Goal: Information Seeking & Learning: Learn about a topic

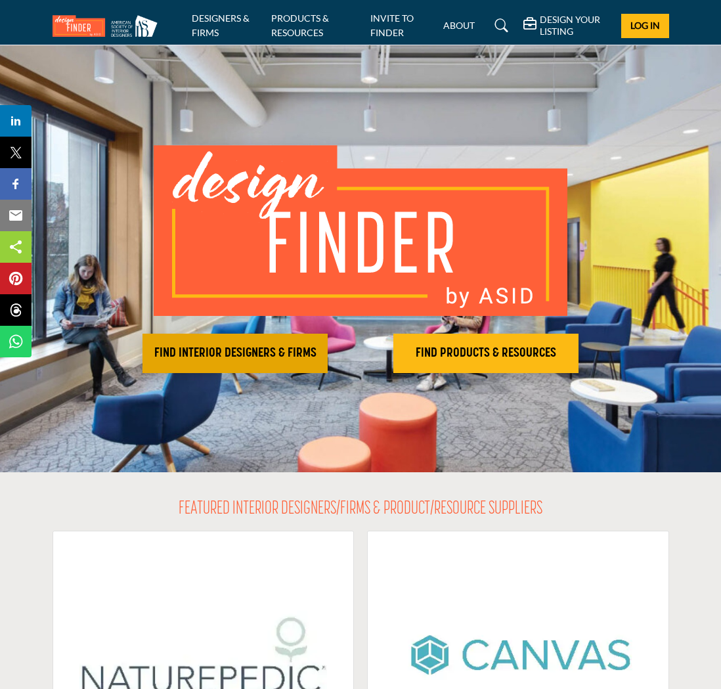
click at [229, 350] on h2 "FIND INTERIOR DESIGNERS & FIRMS" at bounding box center [235, 354] width 177 height 16
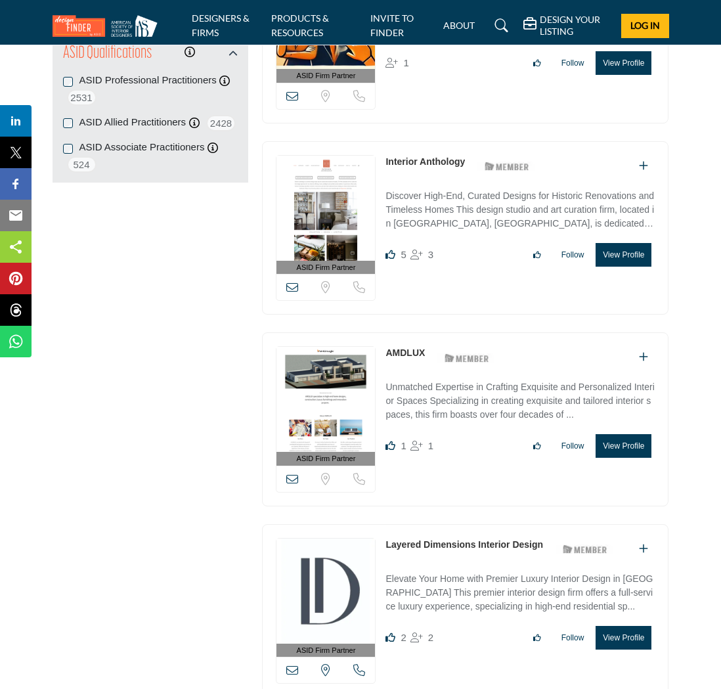
scroll to position [1585, 0]
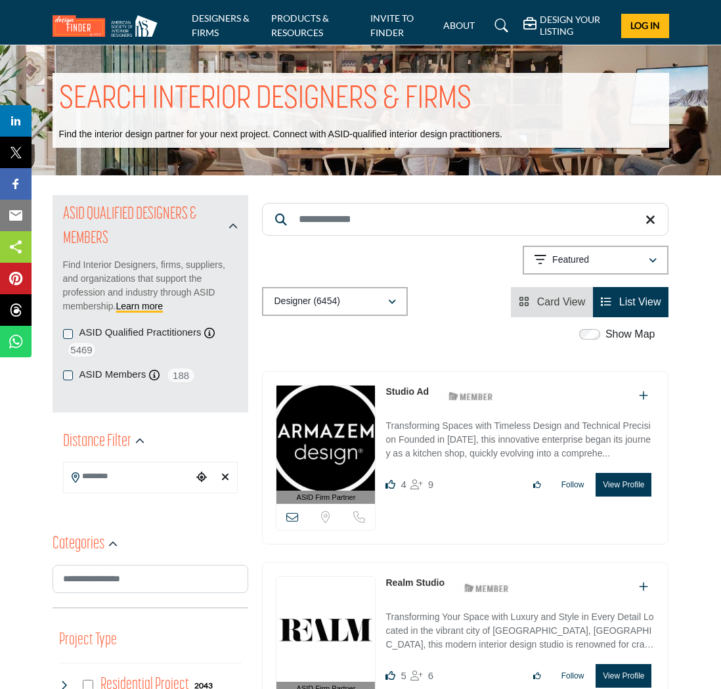
click at [346, 294] on div "Designer (6454)" at bounding box center [330, 302] width 113 height 16
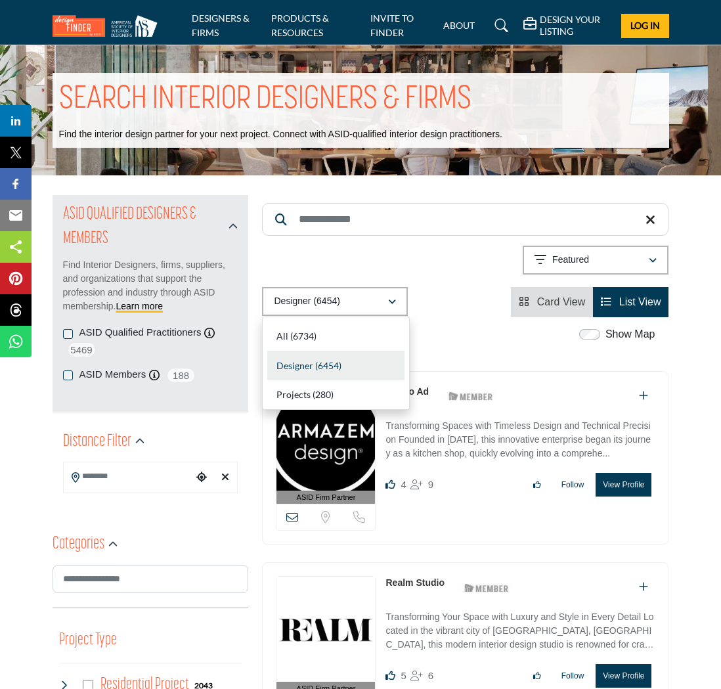
click at [346, 294] on div "Designer (6454)" at bounding box center [330, 302] width 113 height 16
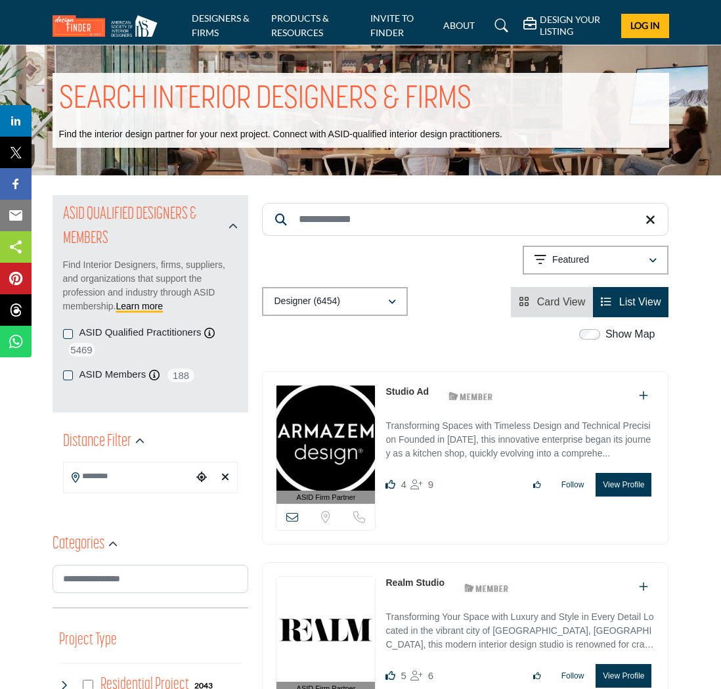
click at [554, 268] on button "Featured" at bounding box center [596, 260] width 146 height 29
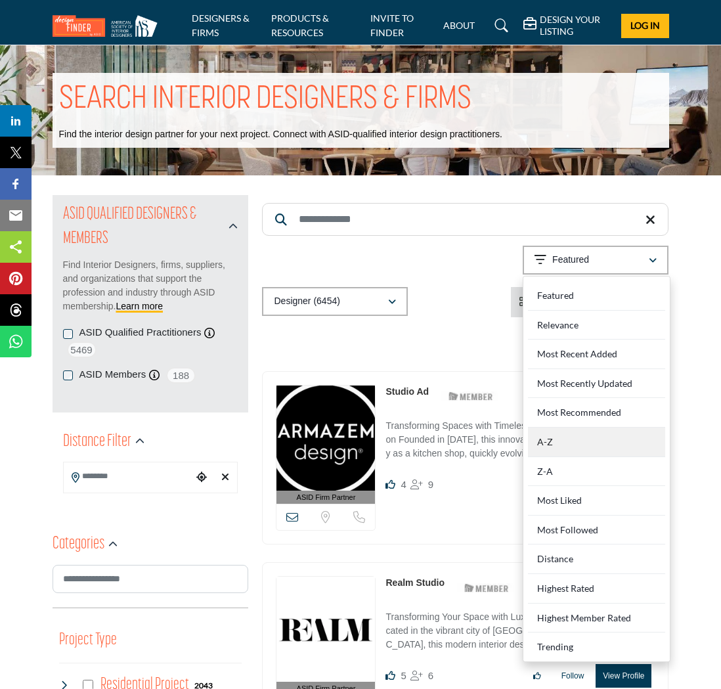
click at [534, 429] on div "A-Z" at bounding box center [596, 443] width 137 height 30
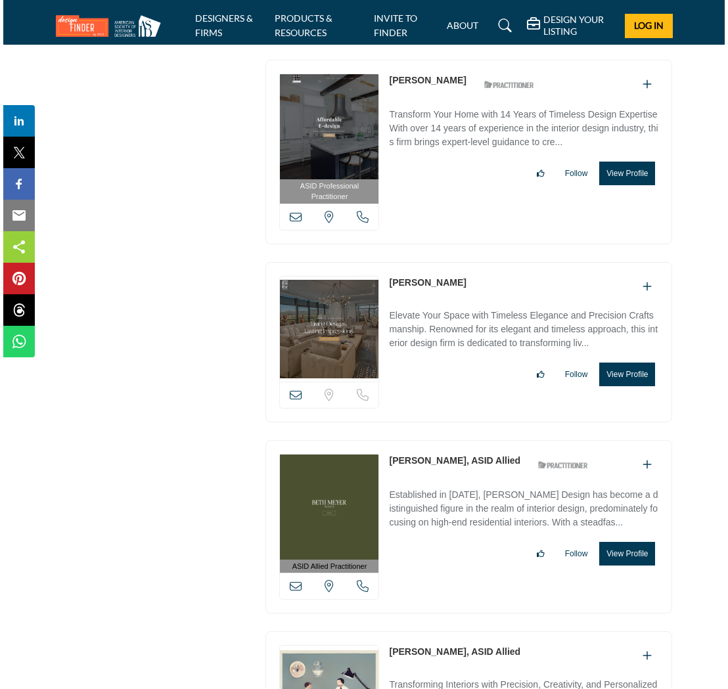
scroll to position [2632, 0]
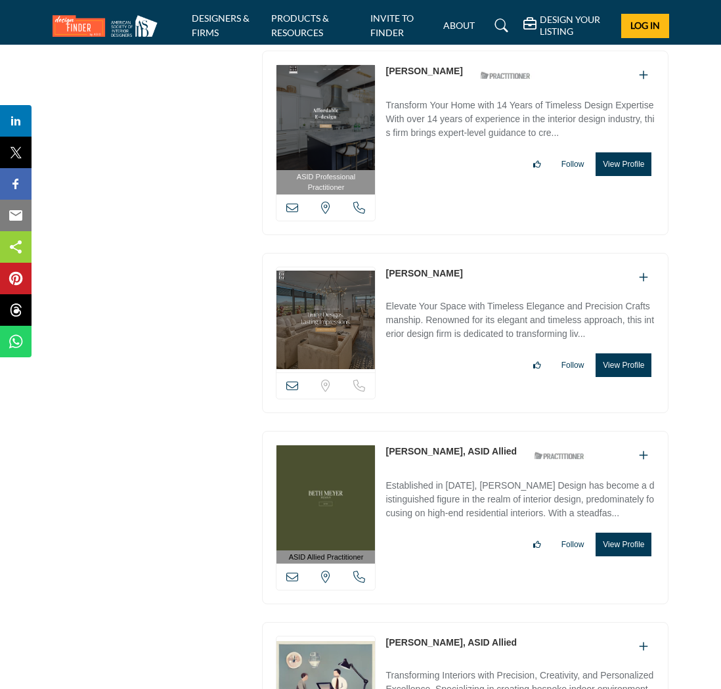
click at [642, 353] on button "View Profile" at bounding box center [624, 365] width 56 height 24
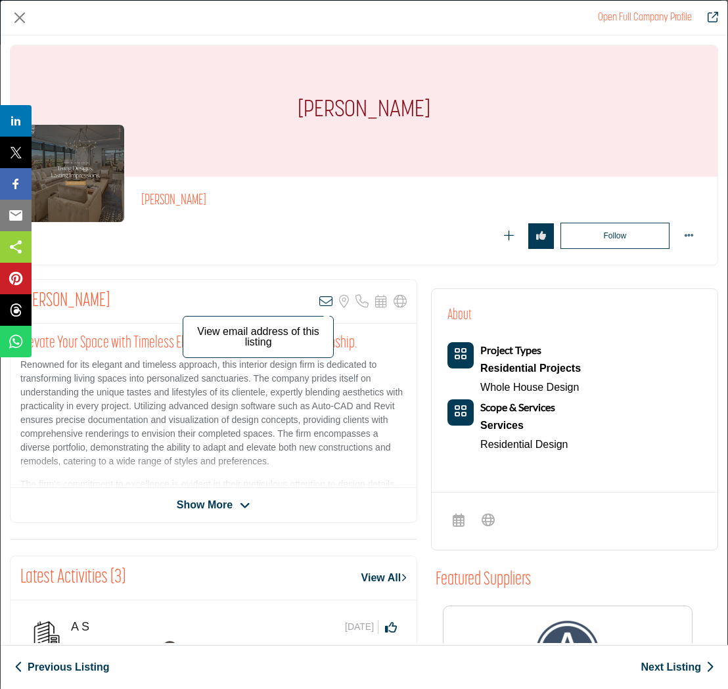
click at [319, 306] on icon "Company Data Modal" at bounding box center [325, 301] width 13 height 13
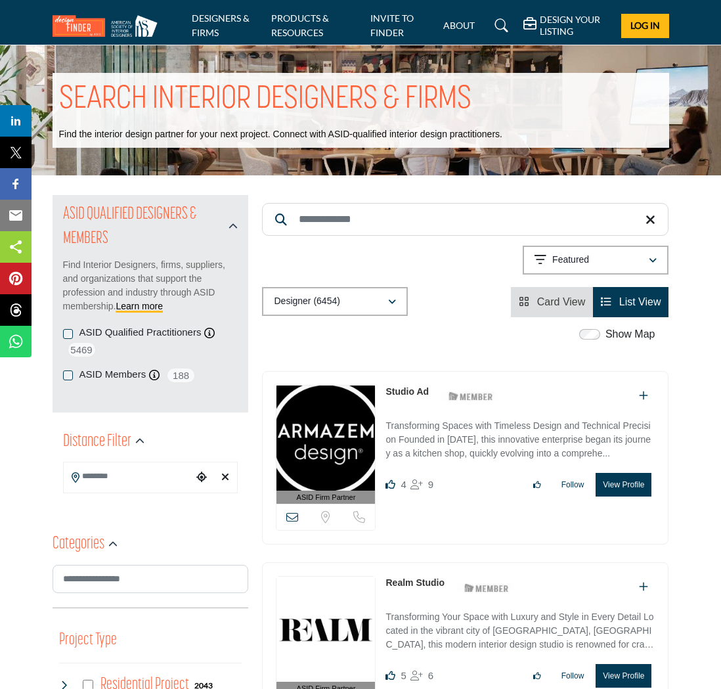
click at [378, 300] on div "Designer (6454)" at bounding box center [330, 302] width 113 height 16
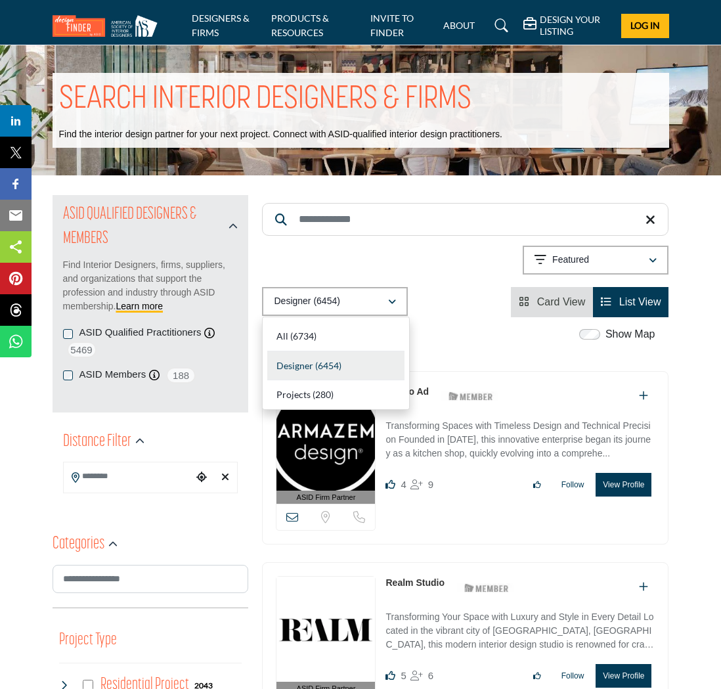
click at [378, 300] on div "Designer (6454)" at bounding box center [330, 302] width 113 height 16
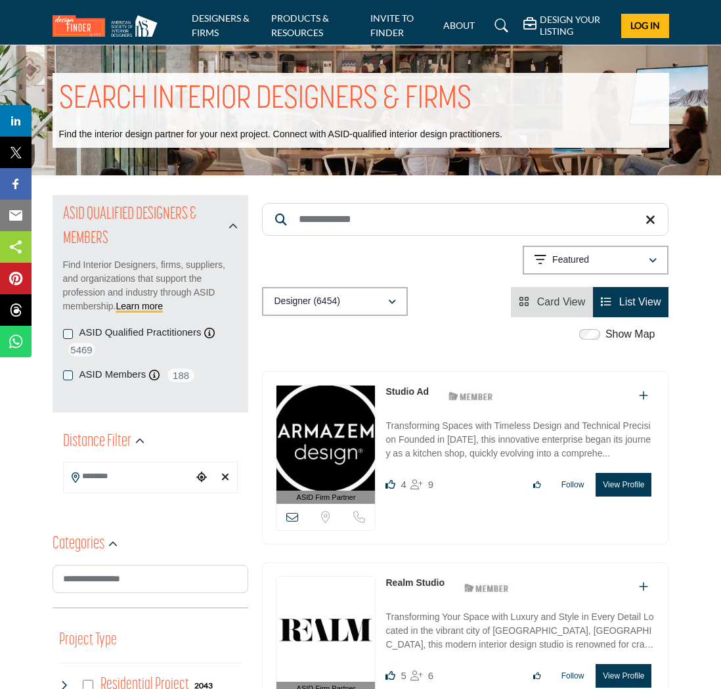
click at [585, 265] on p "Featured" at bounding box center [571, 260] width 37 height 13
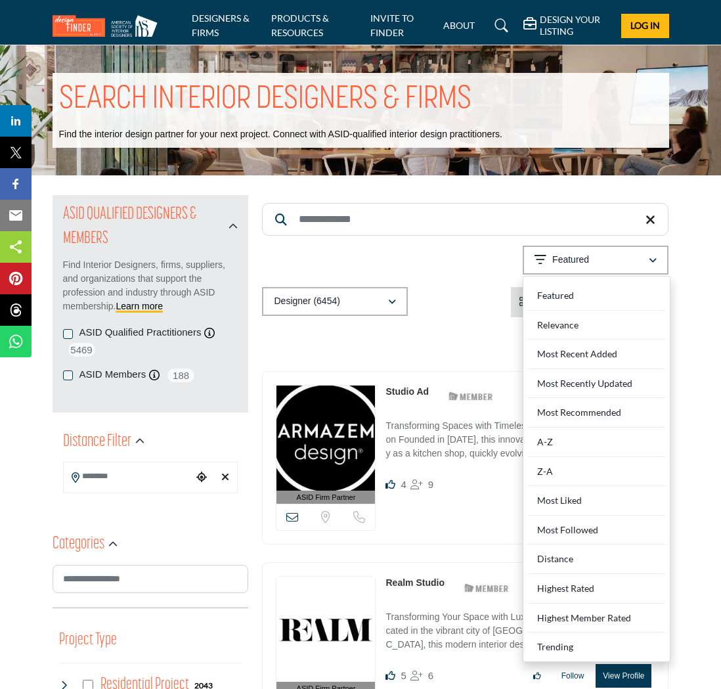
click at [585, 265] on p "Featured" at bounding box center [571, 260] width 37 height 13
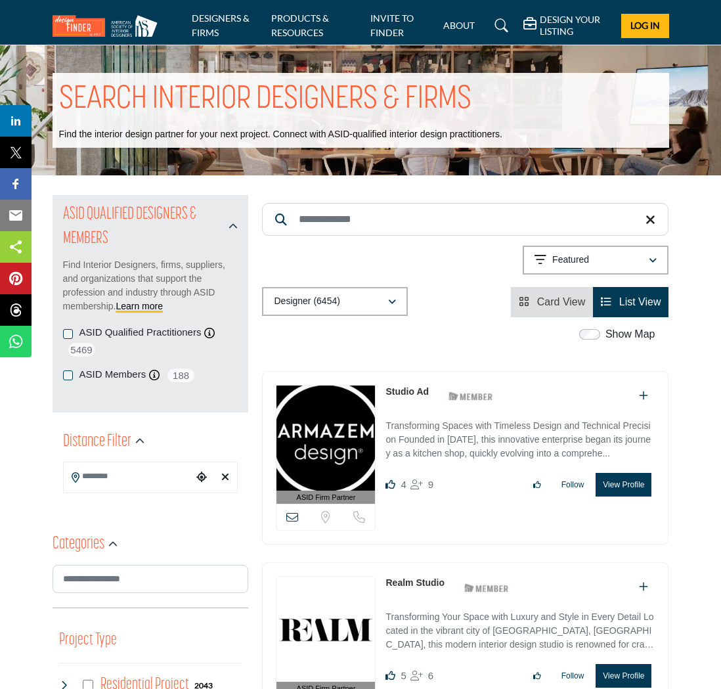
click at [615, 301] on link "List View" at bounding box center [631, 301] width 60 height 11
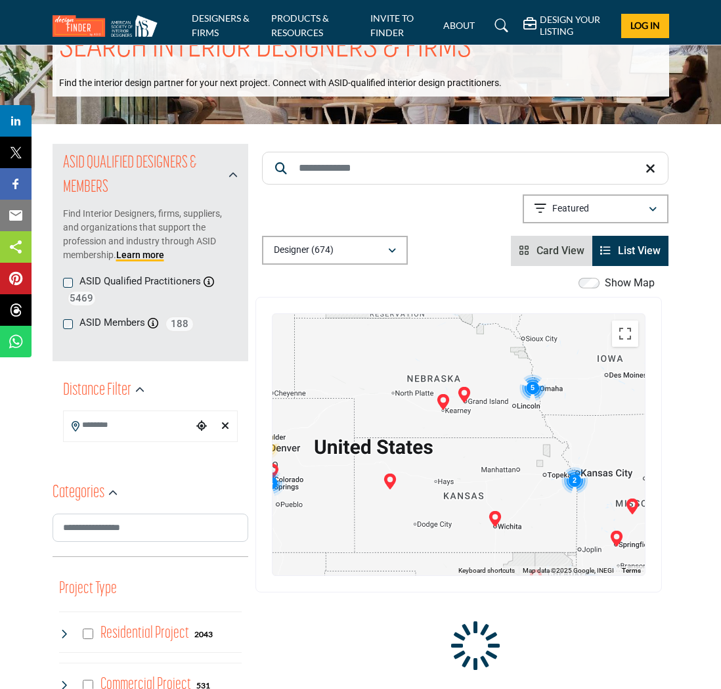
scroll to position [55, 0]
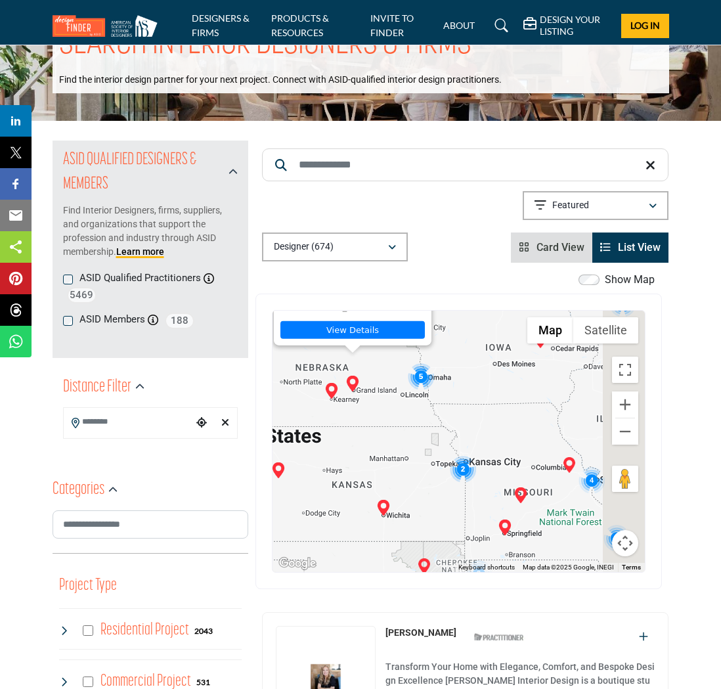
drag, startPoint x: 510, startPoint y: 467, endPoint x: 361, endPoint y: 335, distance: 199.2
click at [361, 335] on div "Katharine Mayer - (HQ) 3135 Briarwood Blvd, 68801-7224, USA View Details" at bounding box center [459, 441] width 372 height 261
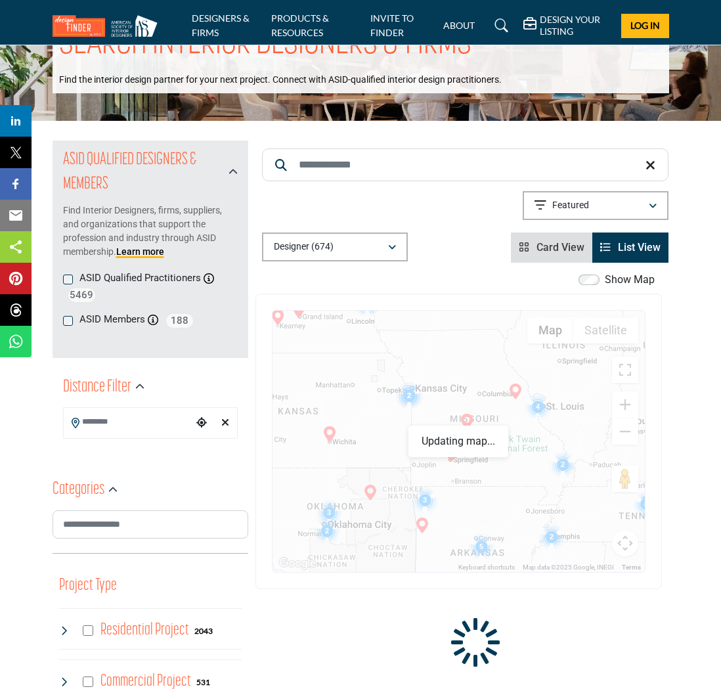
drag, startPoint x: 532, startPoint y: 489, endPoint x: 471, endPoint y: 455, distance: 70.3
click at [471, 456] on div "Katharine Mayer - (HQ) 3135 Briarwood Blvd, 68801-7224, USA View Details" at bounding box center [459, 441] width 372 height 261
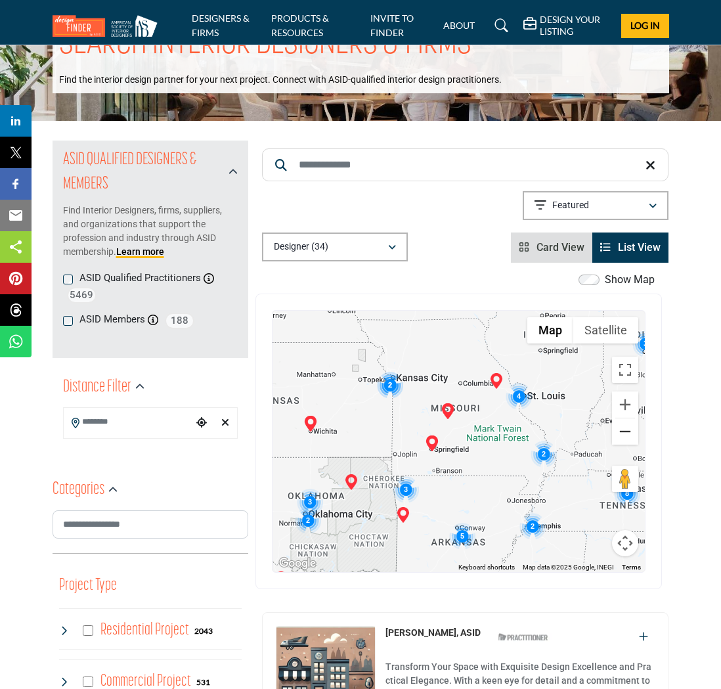
click at [625, 436] on button "Zoom out" at bounding box center [625, 431] width 26 height 26
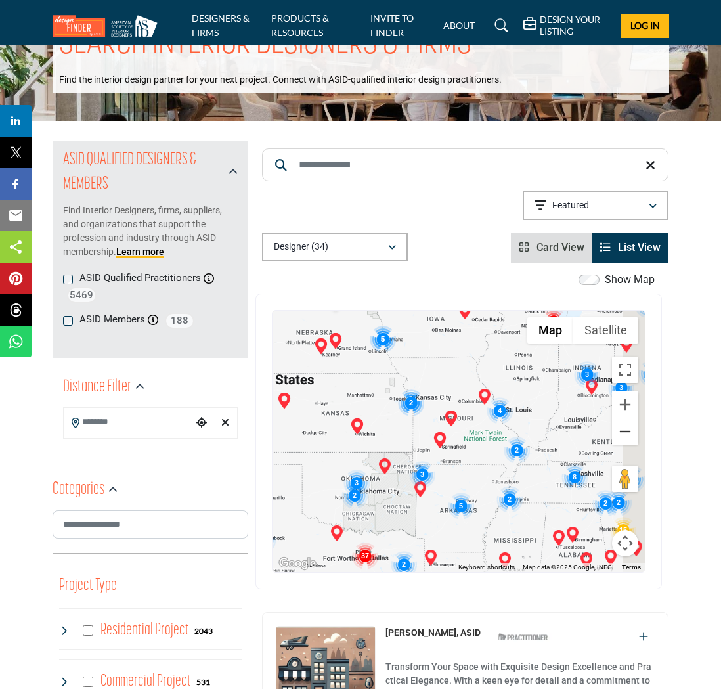
click at [625, 436] on button "Zoom out" at bounding box center [625, 431] width 26 height 26
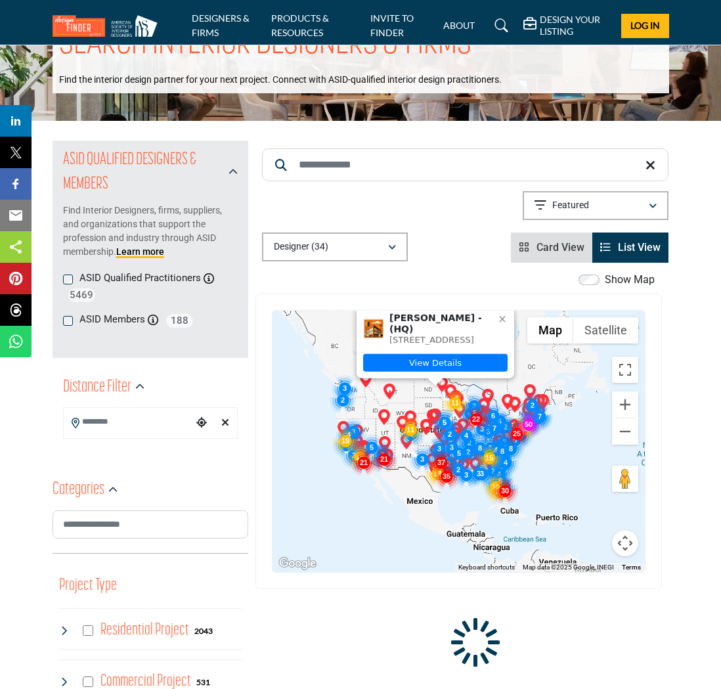
click at [505, 465] on div "Katharine Mayer - (HQ) 3135 Briarwood Blvd, 68801-7224, USA View Details" at bounding box center [459, 441] width 372 height 261
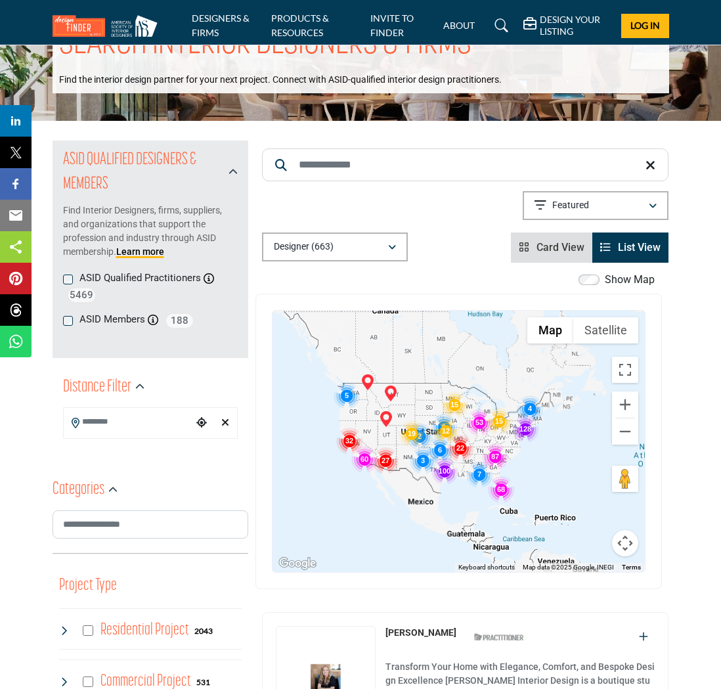
click at [531, 444] on div at bounding box center [459, 441] width 372 height 261
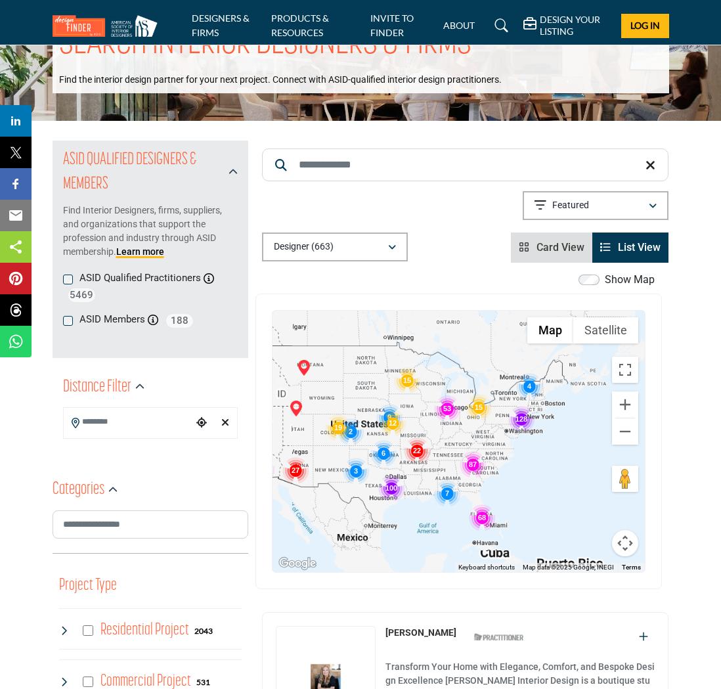
click at [542, 412] on div at bounding box center [459, 441] width 372 height 261
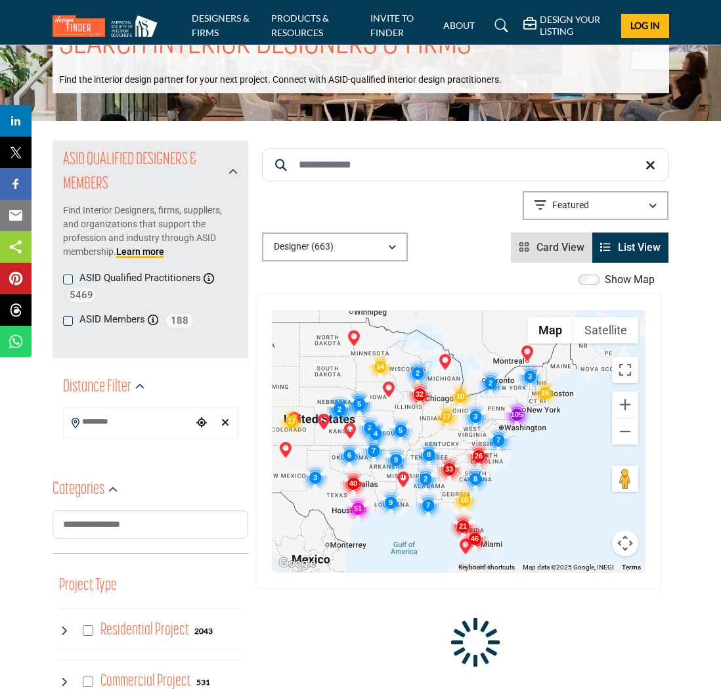
click at [542, 412] on div at bounding box center [459, 441] width 372 height 261
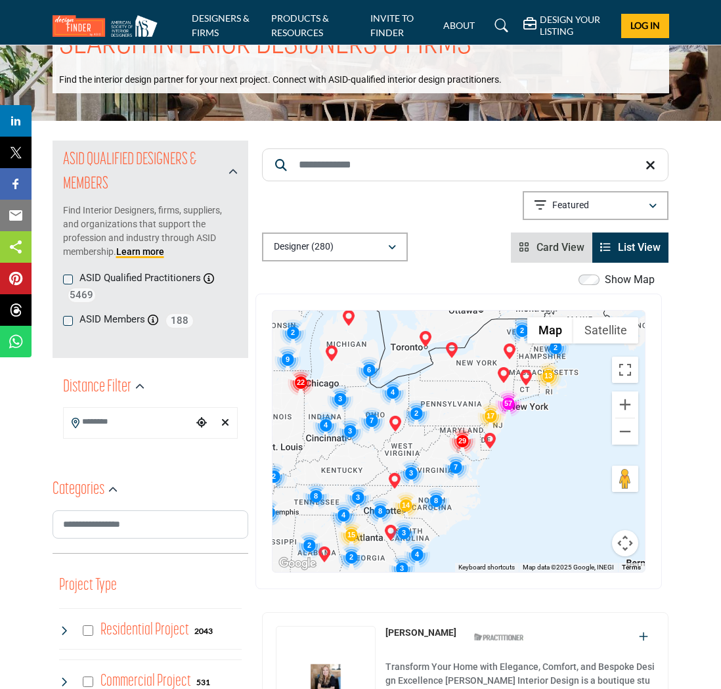
click at [540, 400] on div at bounding box center [459, 441] width 372 height 261
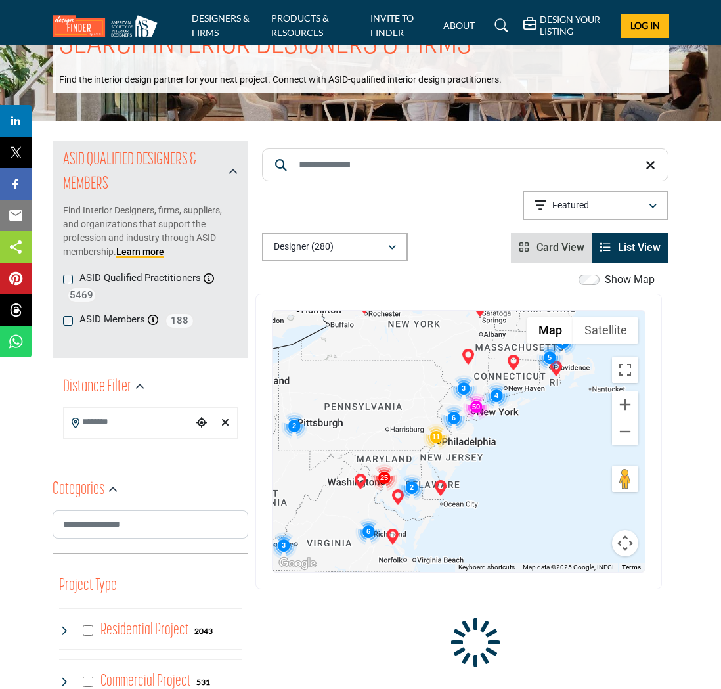
click at [487, 428] on div "Katharine Mayer - (HQ) 3135 Briarwood Blvd, 68801-7224, USA View Details" at bounding box center [459, 441] width 372 height 261
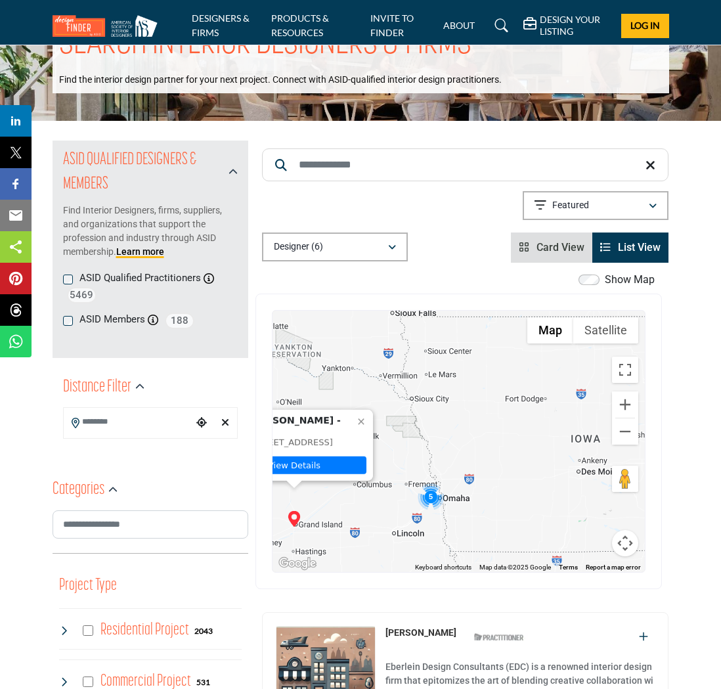
drag, startPoint x: 487, startPoint y: 428, endPoint x: 378, endPoint y: 398, distance: 113.6
click at [384, 402] on div "Katharine Mayer - (HQ) 3135 Briarwood Blvd, 68801-7224, USA View Details" at bounding box center [459, 441] width 372 height 261
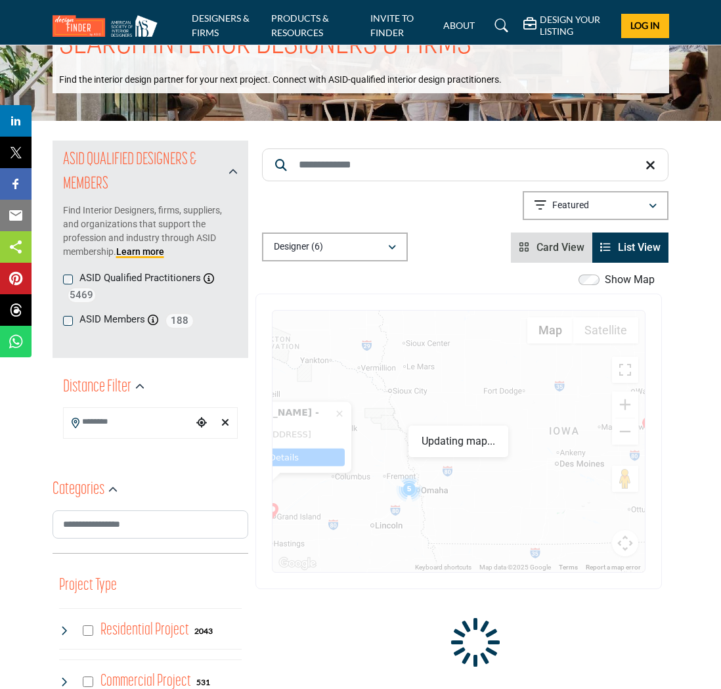
drag, startPoint x: 508, startPoint y: 442, endPoint x: 236, endPoint y: 442, distance: 272.6
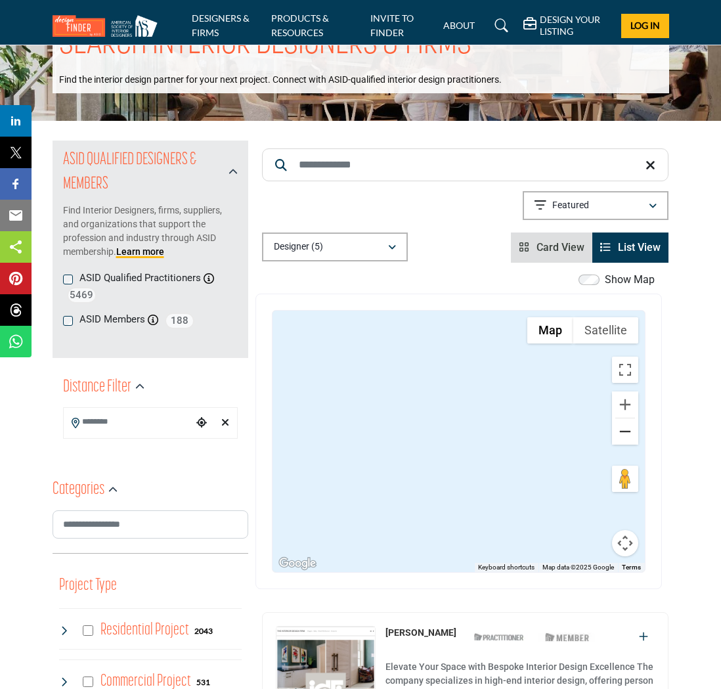
click at [617, 428] on button "Zoom out" at bounding box center [625, 431] width 26 height 26
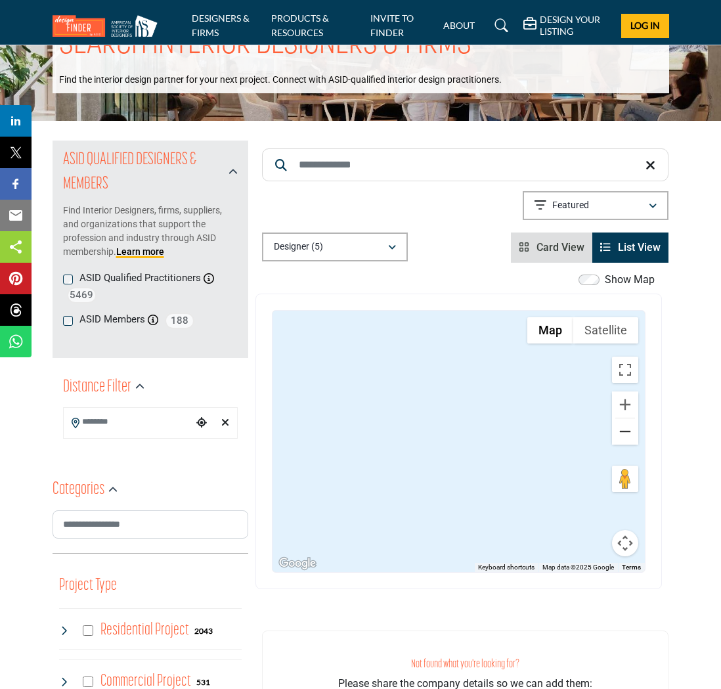
click at [617, 429] on button "Zoom out" at bounding box center [625, 431] width 26 height 26
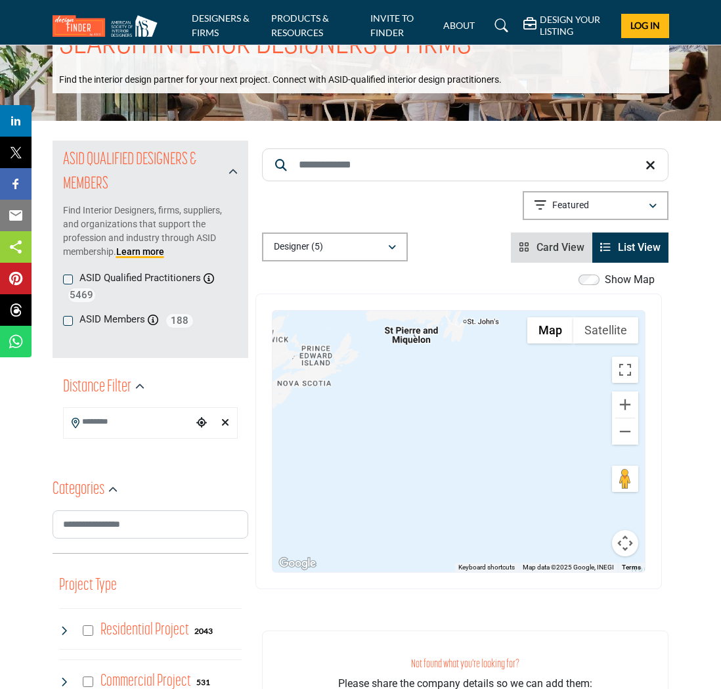
click at [118, 424] on input "Search Location" at bounding box center [128, 422] width 129 height 26
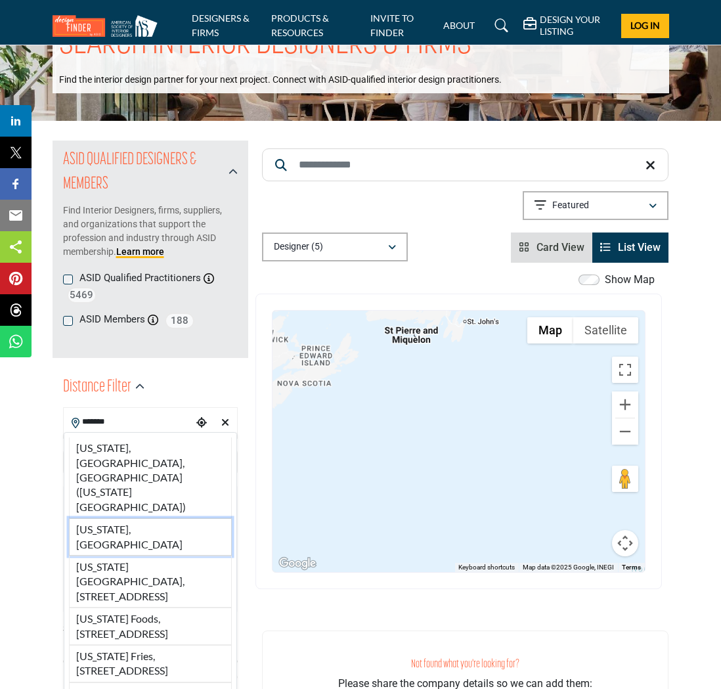
click at [128, 518] on li "New York, USA" at bounding box center [151, 536] width 164 height 37
type input "**********"
type input "***"
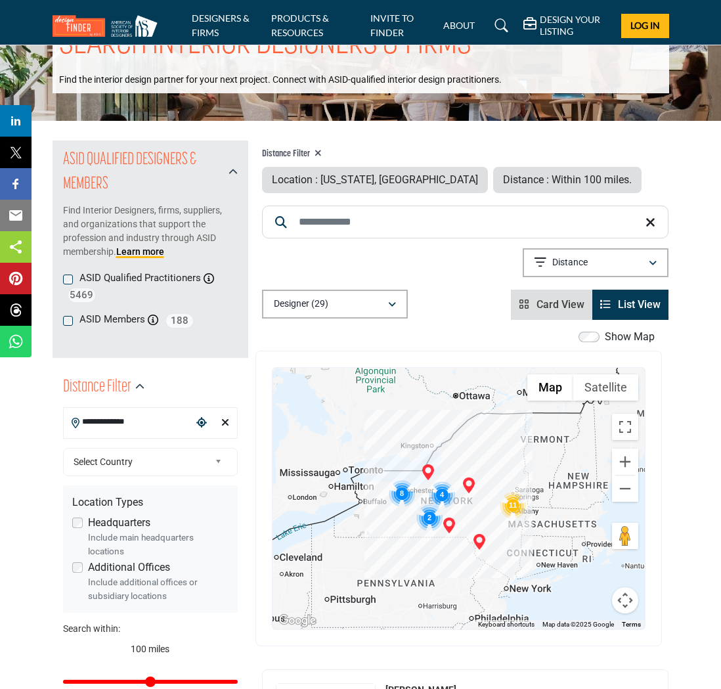
click at [511, 594] on div at bounding box center [459, 498] width 372 height 261
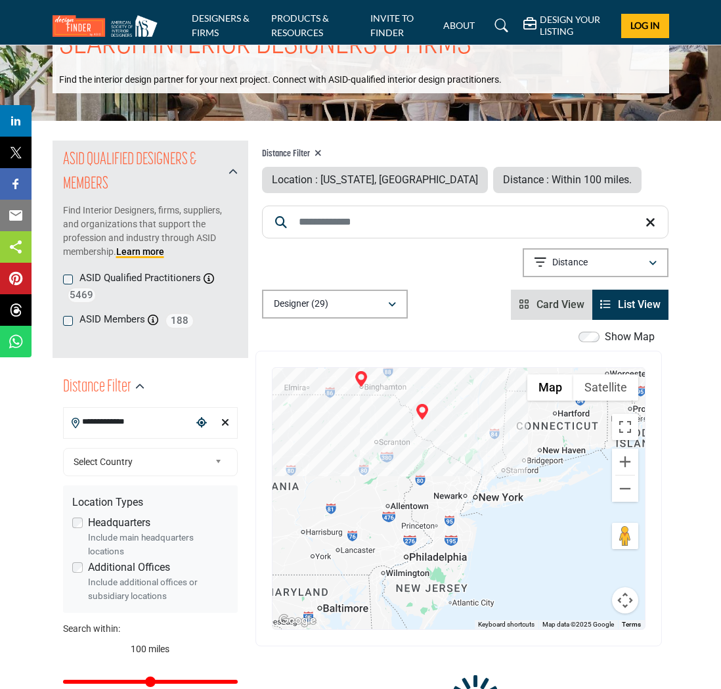
drag, startPoint x: 511, startPoint y: 597, endPoint x: 464, endPoint y: 484, distance: 122.5
click at [464, 484] on div at bounding box center [459, 498] width 372 height 261
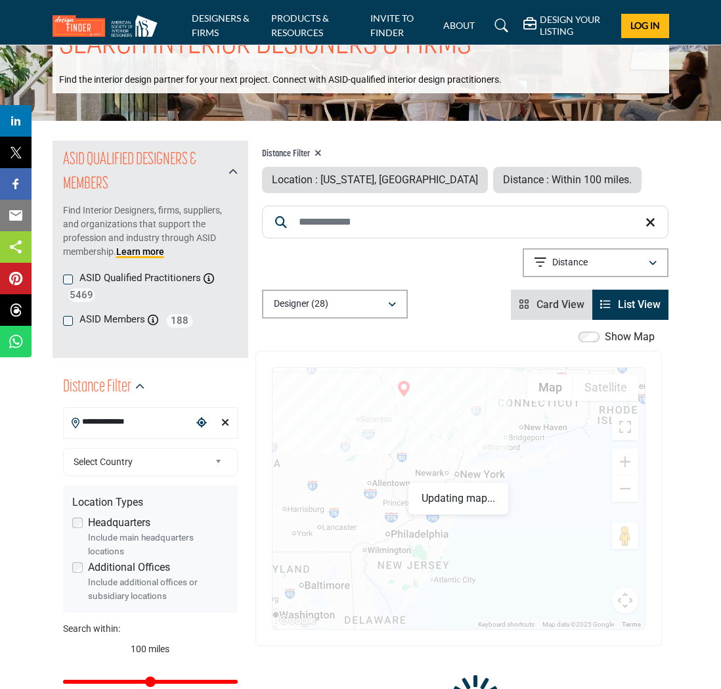
click at [480, 476] on div at bounding box center [459, 498] width 372 height 261
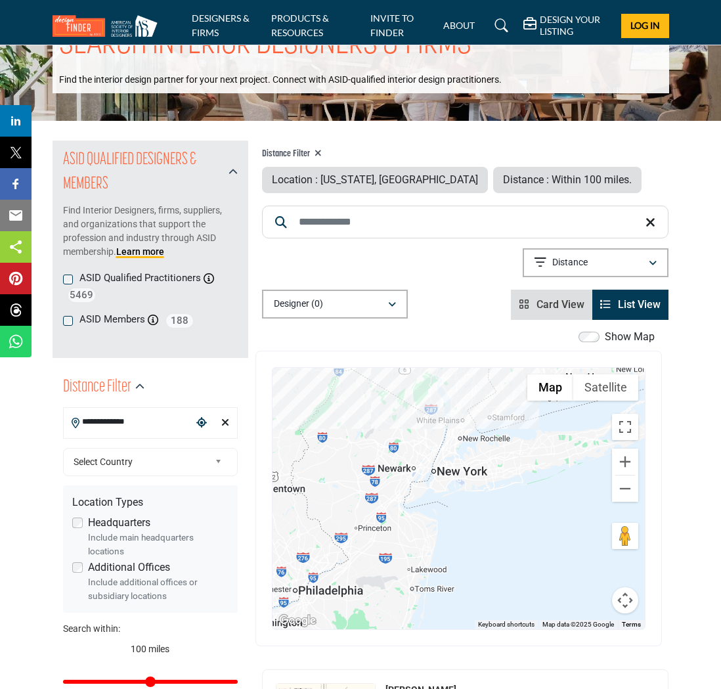
click at [470, 455] on div at bounding box center [459, 498] width 372 height 261
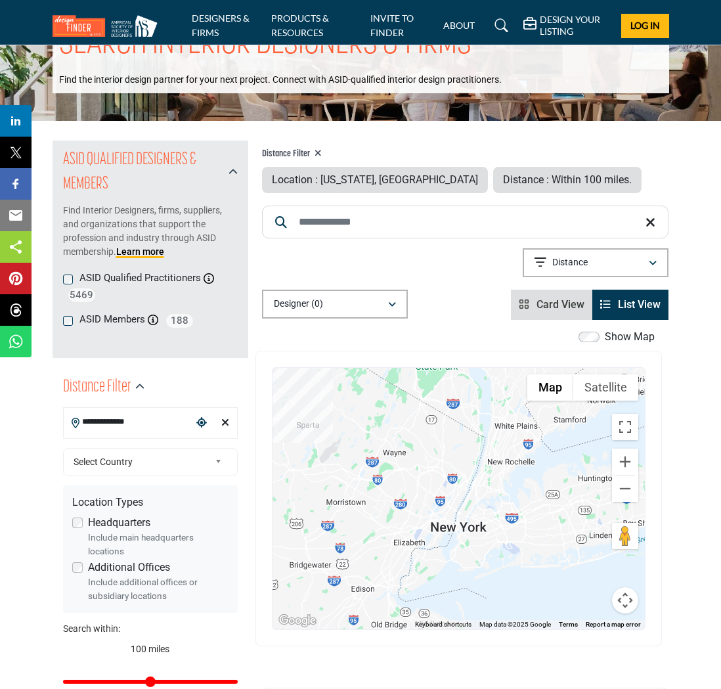
drag, startPoint x: 470, startPoint y: 455, endPoint x: 540, endPoint y: 498, distance: 82.0
click at [540, 498] on div at bounding box center [459, 498] width 372 height 261
click at [133, 419] on input "**********" at bounding box center [128, 422] width 129 height 26
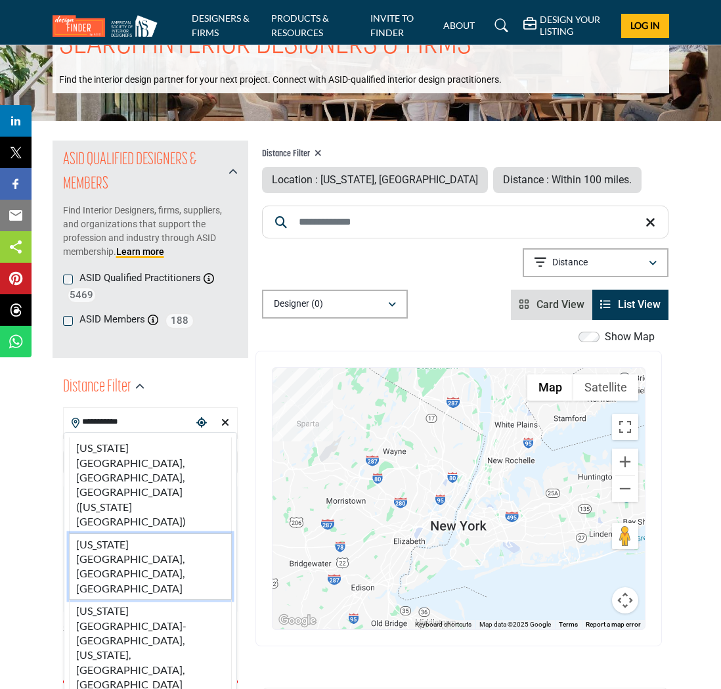
click at [143, 533] on li "New York City, NY, USA" at bounding box center [151, 566] width 164 height 67
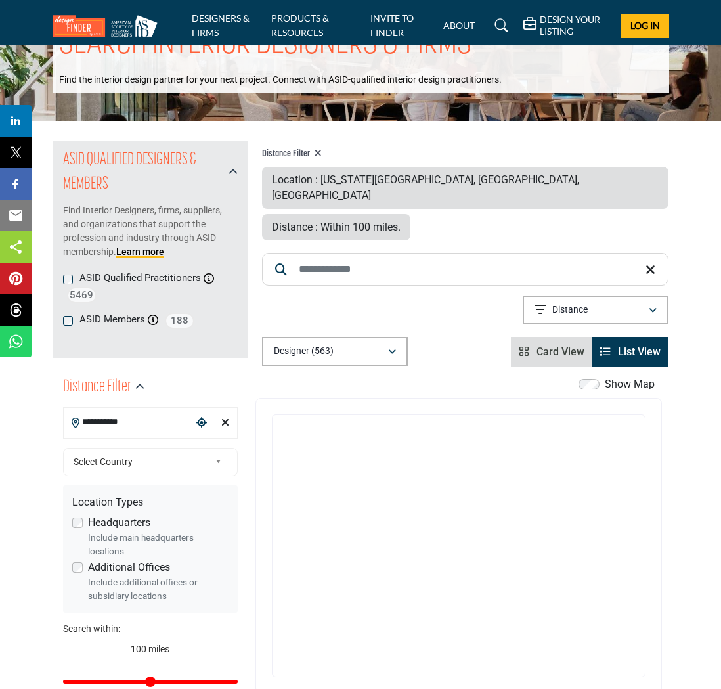
type input "**********"
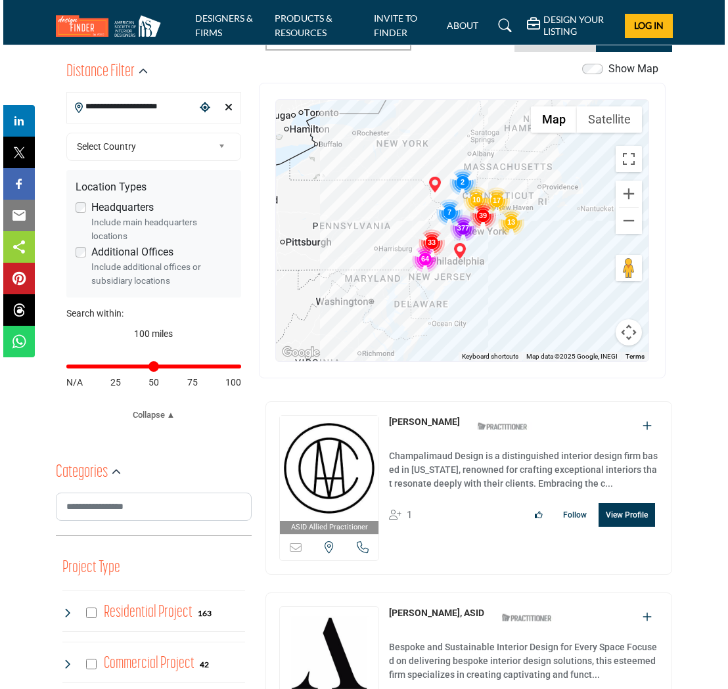
scroll to position [371, 0]
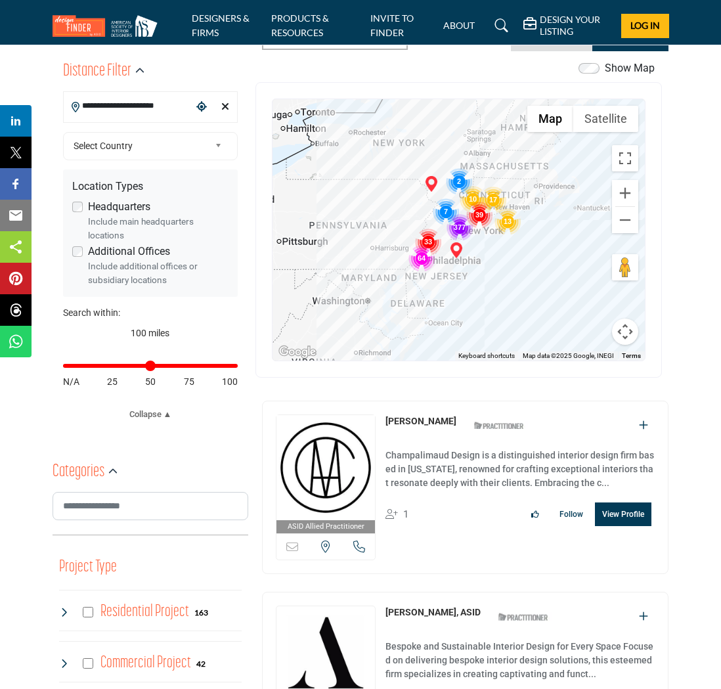
click at [604, 503] on button "View Profile" at bounding box center [623, 515] width 56 height 24
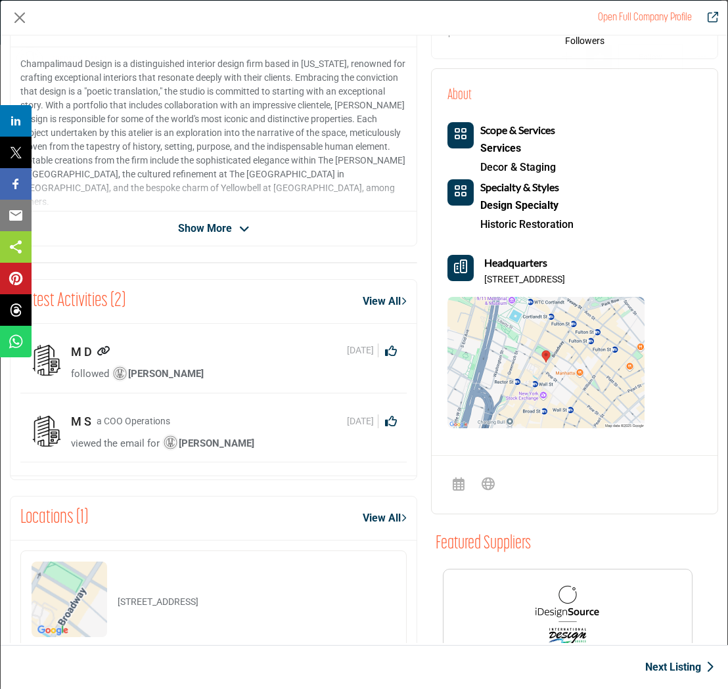
scroll to position [338, 0]
click at [204, 371] on span "Alexandra Champalimaud" at bounding box center [158, 373] width 92 height 12
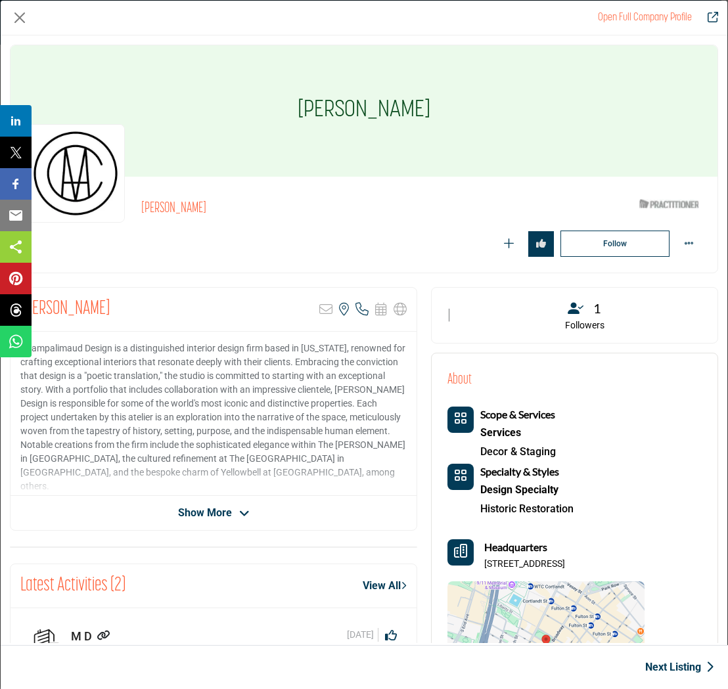
scroll to position [0, 0]
click at [226, 505] on span "Show More" at bounding box center [205, 513] width 54 height 16
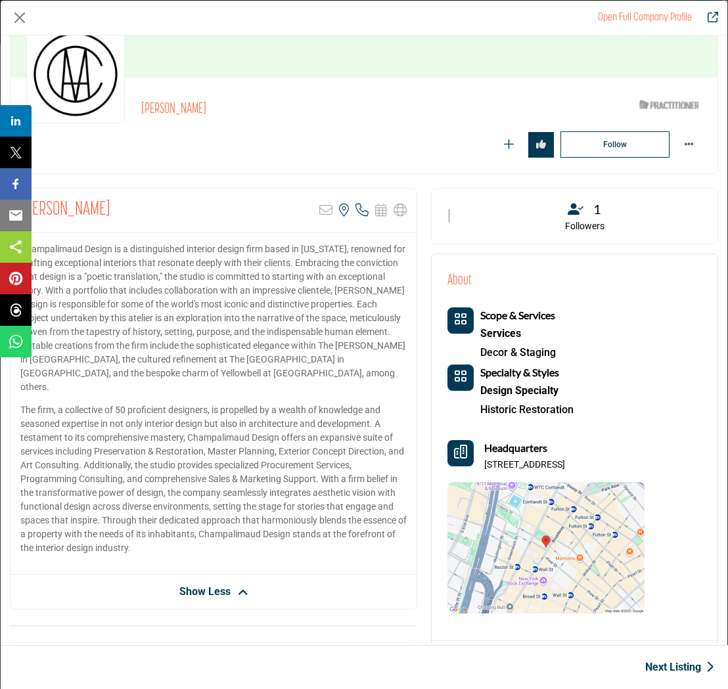
scroll to position [100, 0]
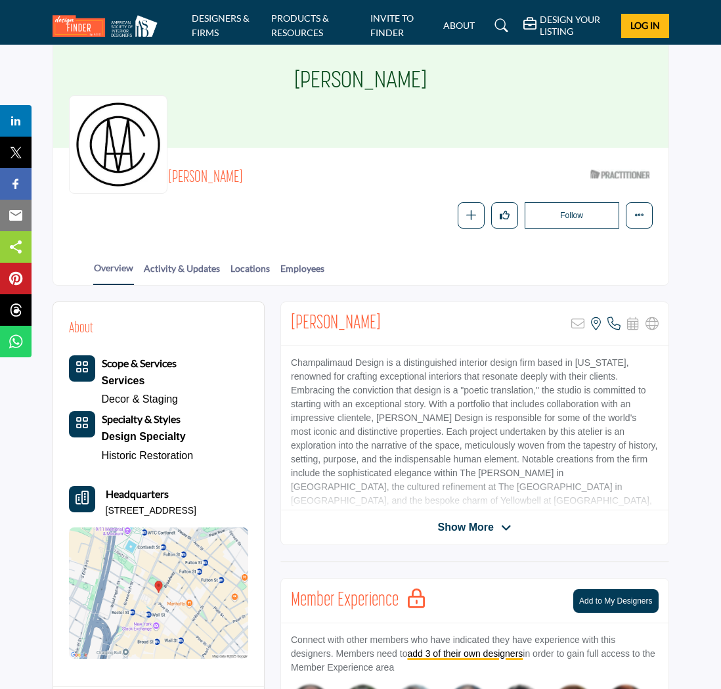
scroll to position [76, 0]
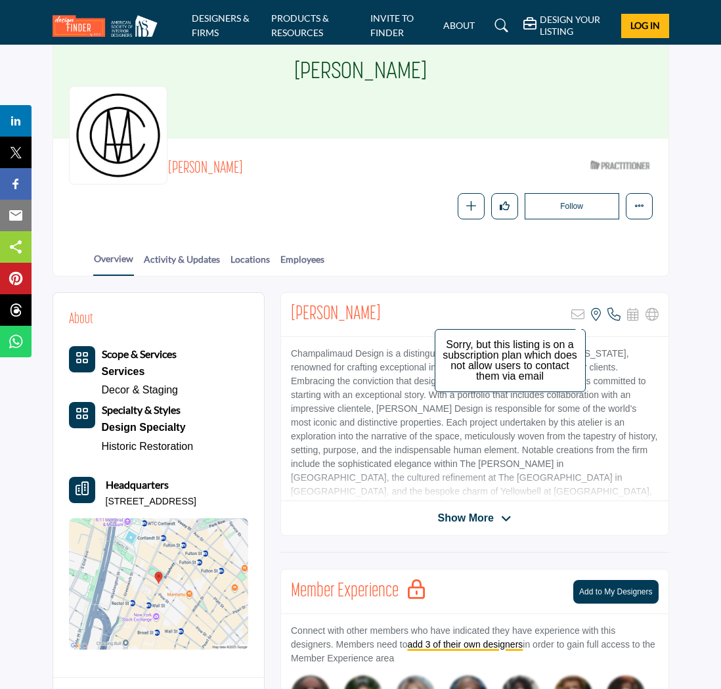
click at [578, 311] on icon at bounding box center [578, 314] width 13 height 13
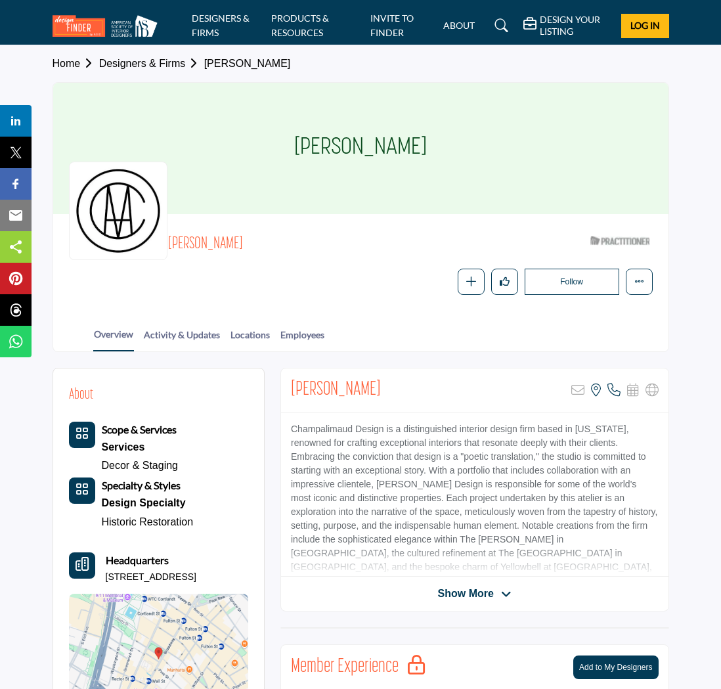
scroll to position [0, 0]
click at [186, 251] on span "Alexandra Champalimaud" at bounding box center [347, 245] width 358 height 22
copy div "Alexandra Champalimaud"
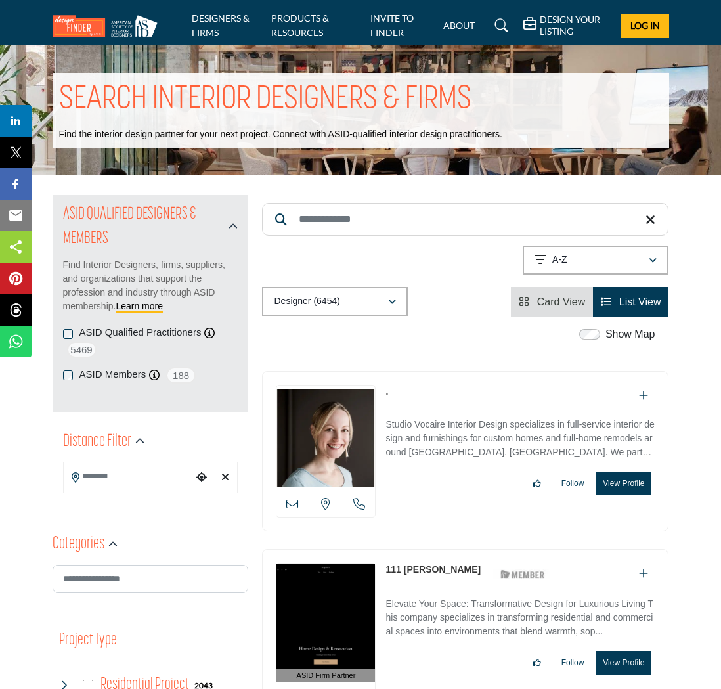
click at [338, 307] on p "Designer (6454)" at bounding box center [307, 301] width 66 height 13
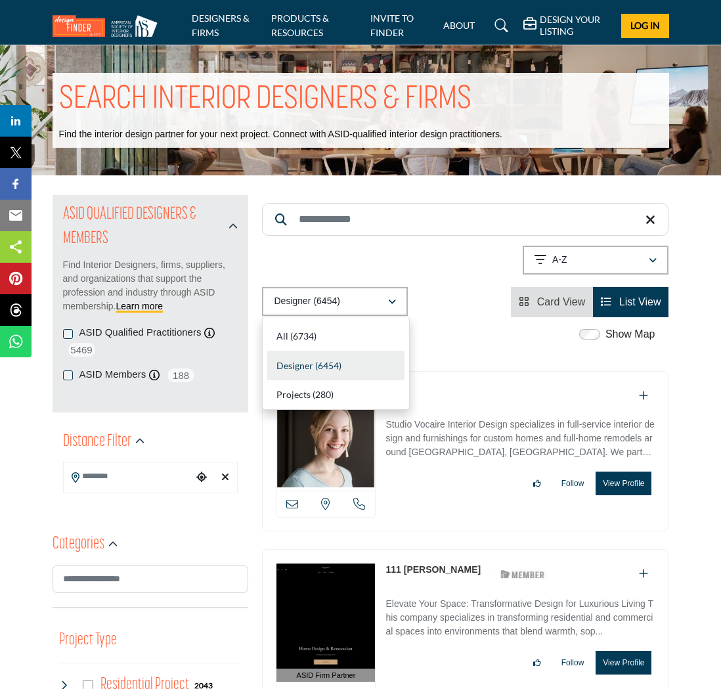
click at [338, 307] on p "Designer (6454)" at bounding box center [307, 301] width 66 height 13
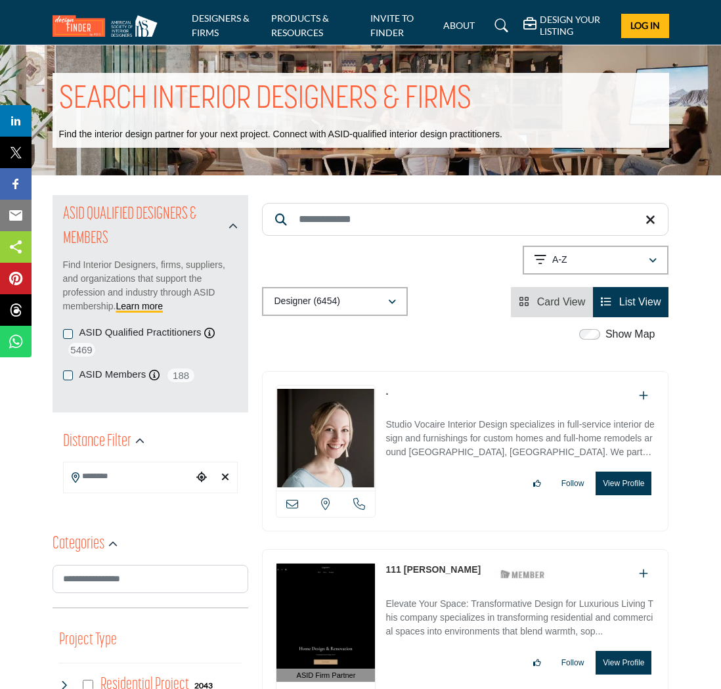
click at [583, 302] on span "Card View" at bounding box center [561, 301] width 49 height 11
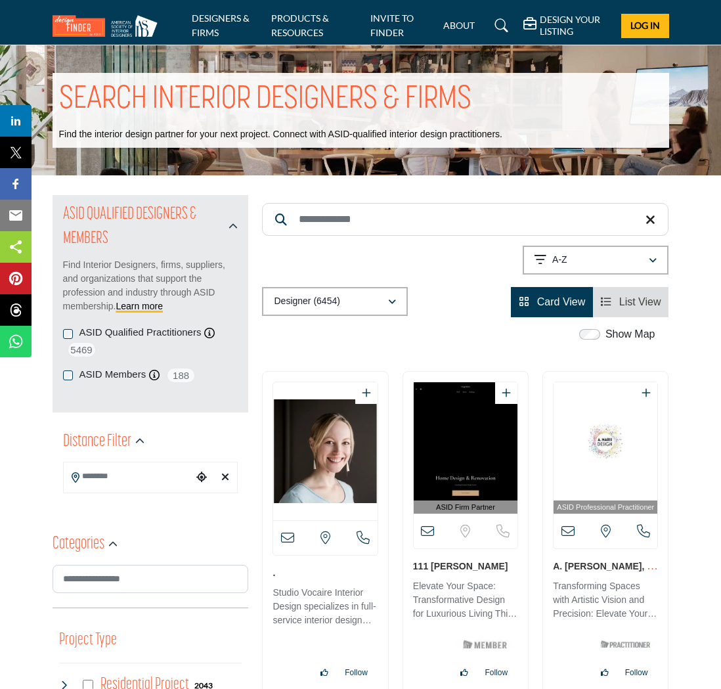
click at [650, 304] on span "List View" at bounding box center [641, 301] width 42 height 11
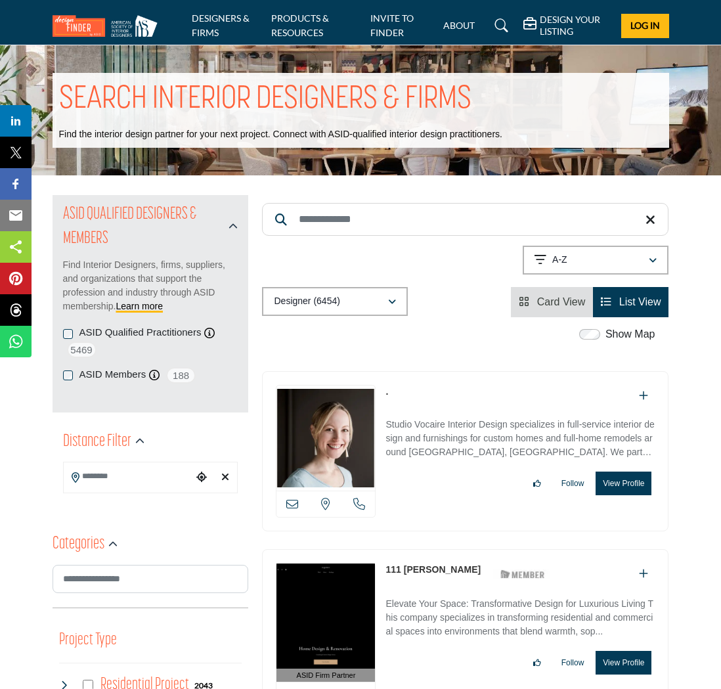
click at [556, 311] on li "Card View" at bounding box center [552, 302] width 82 height 30
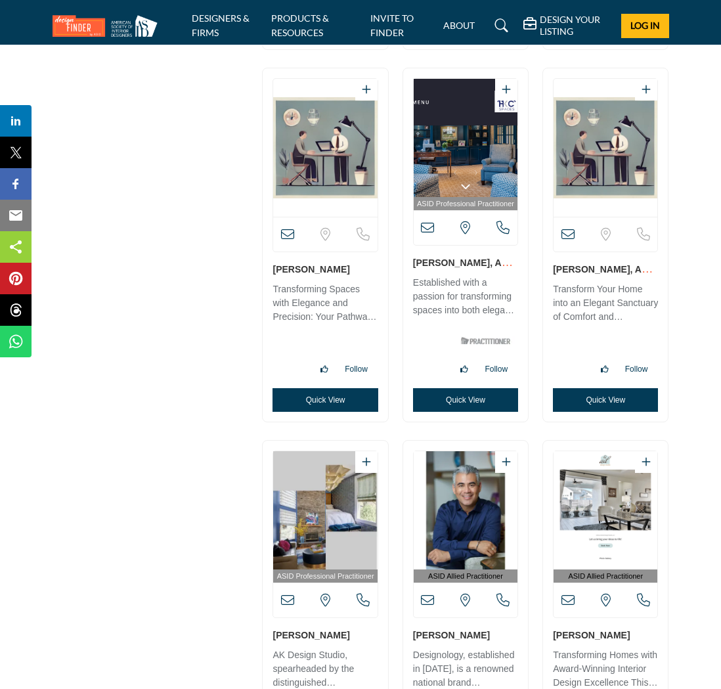
scroll to position [3319, 0]
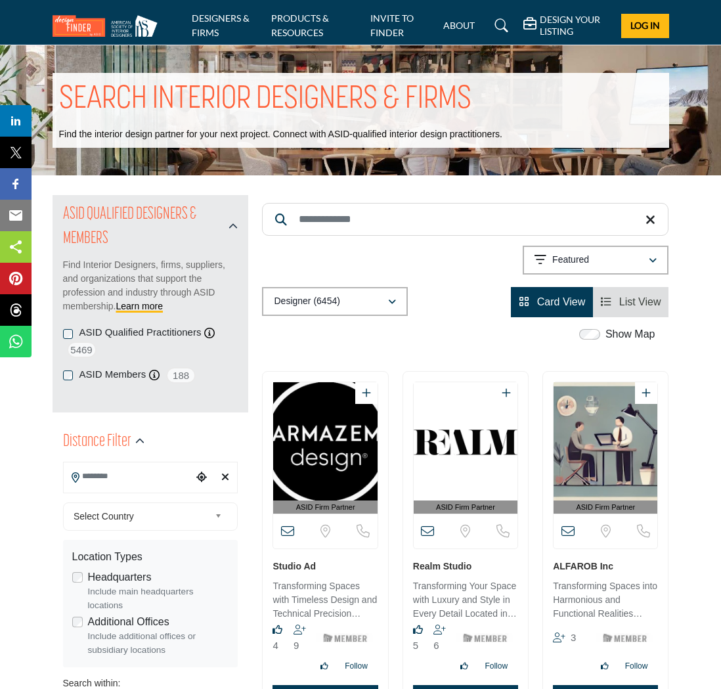
click at [106, 481] on input "Search Location" at bounding box center [128, 477] width 129 height 26
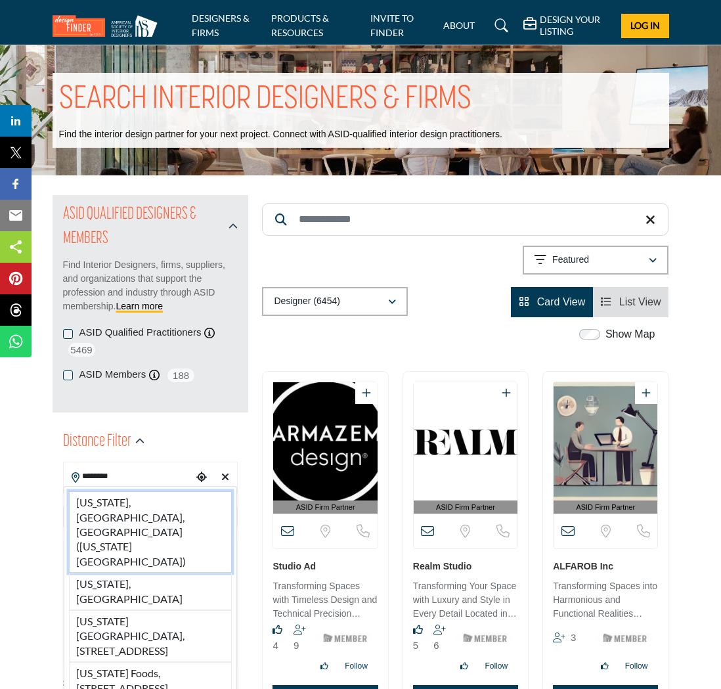
click at [158, 511] on li "New York, NY, USA (New York County)" at bounding box center [151, 531] width 164 height 81
type input "**********"
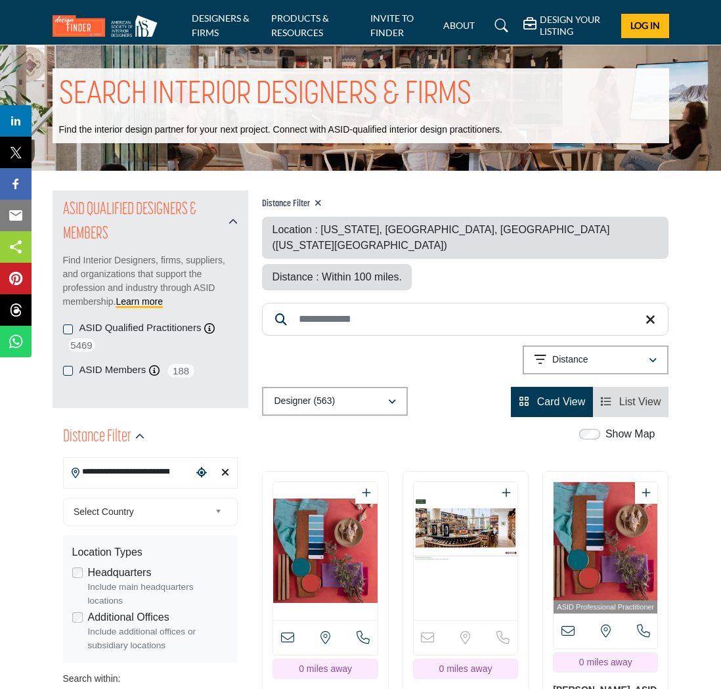
scroll to position [3, 0]
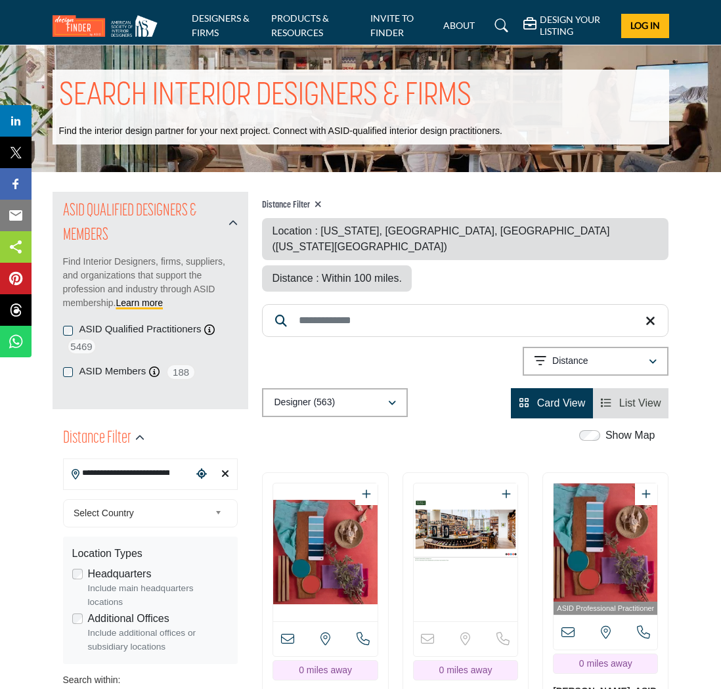
click at [593, 353] on div "Distance" at bounding box center [591, 361] width 113 height 16
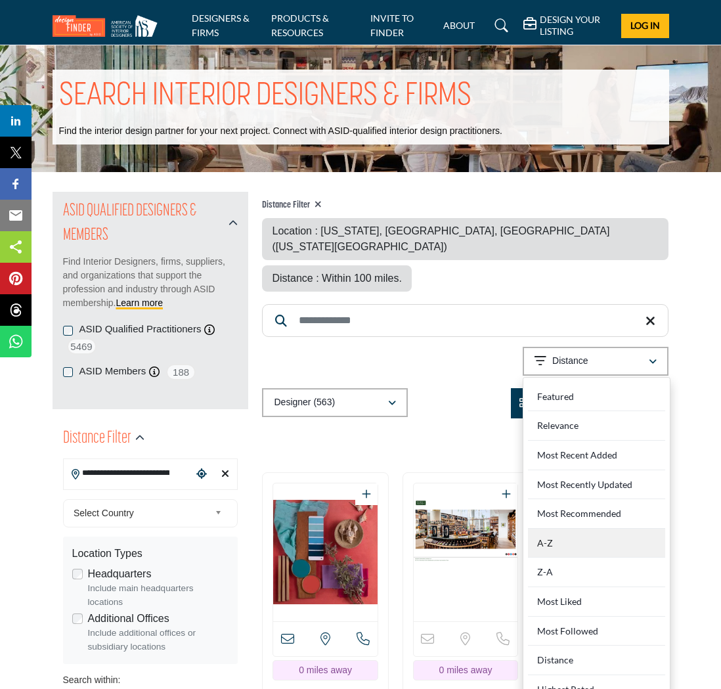
click at [554, 529] on div "A-Z" at bounding box center [596, 544] width 137 height 30
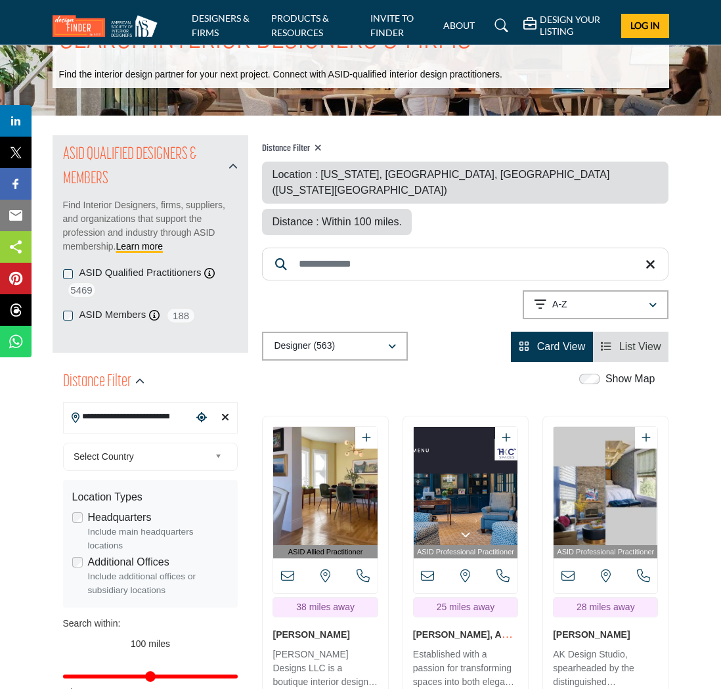
scroll to position [58, 0]
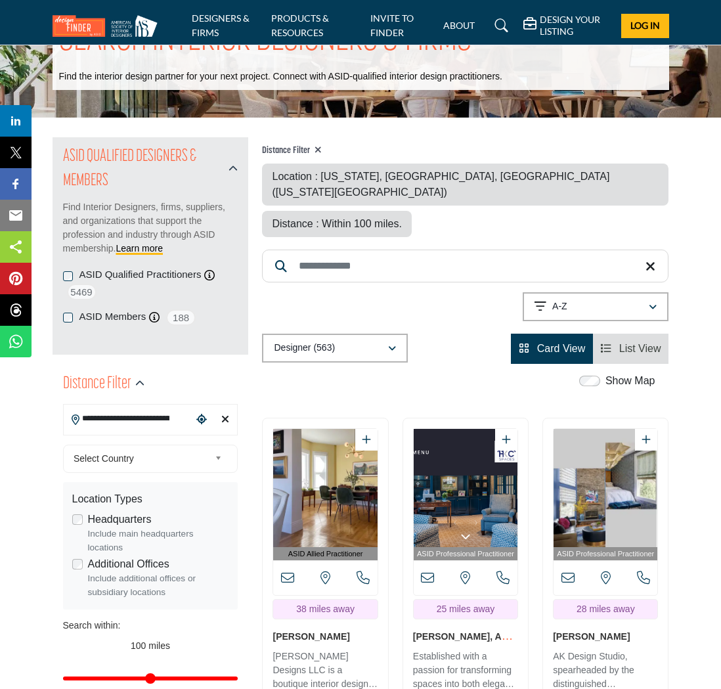
click at [599, 373] on div "Show Map" at bounding box center [619, 381] width 73 height 16
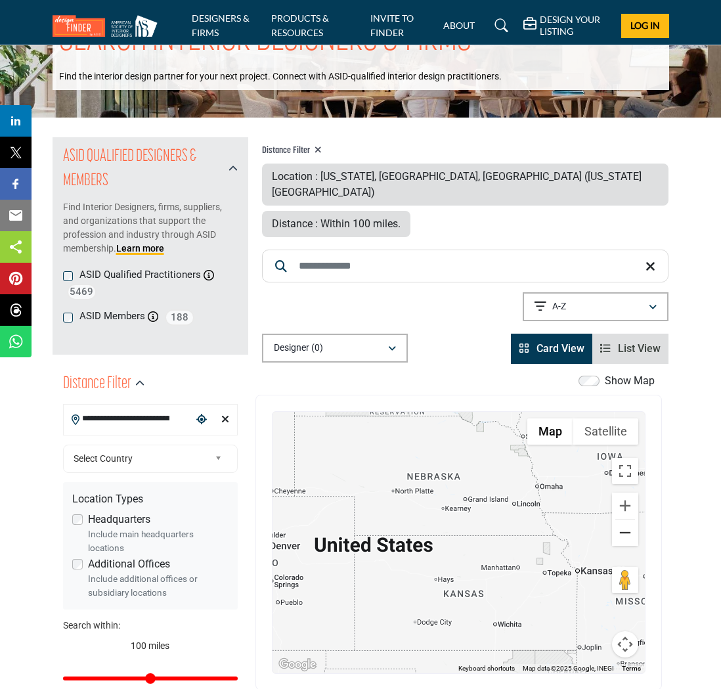
click at [631, 520] on button "Zoom out" at bounding box center [625, 533] width 26 height 26
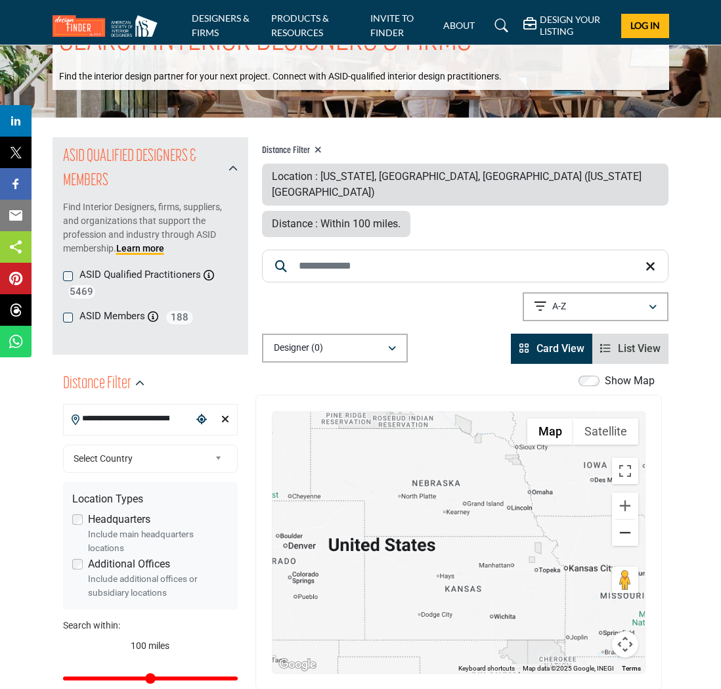
click at [631, 520] on button "Zoom out" at bounding box center [625, 533] width 26 height 26
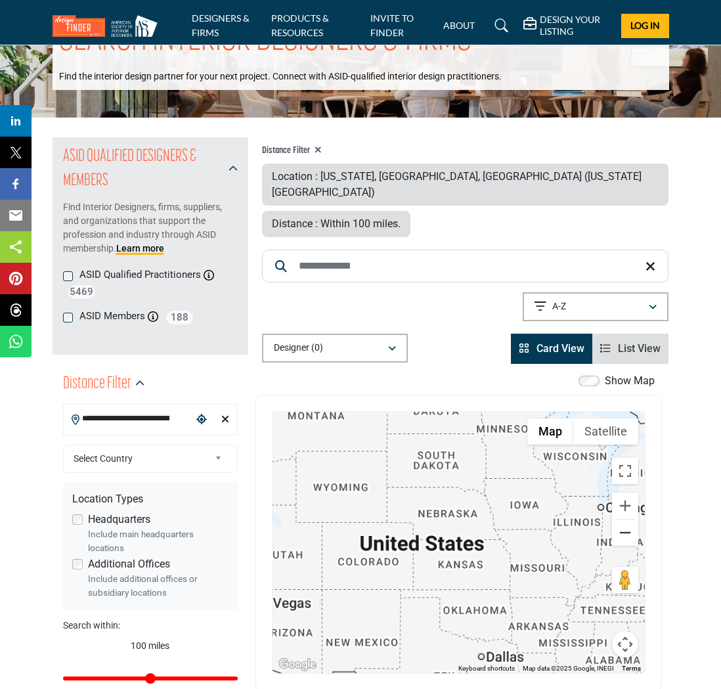
click at [631, 520] on button "Zoom out" at bounding box center [625, 533] width 26 height 26
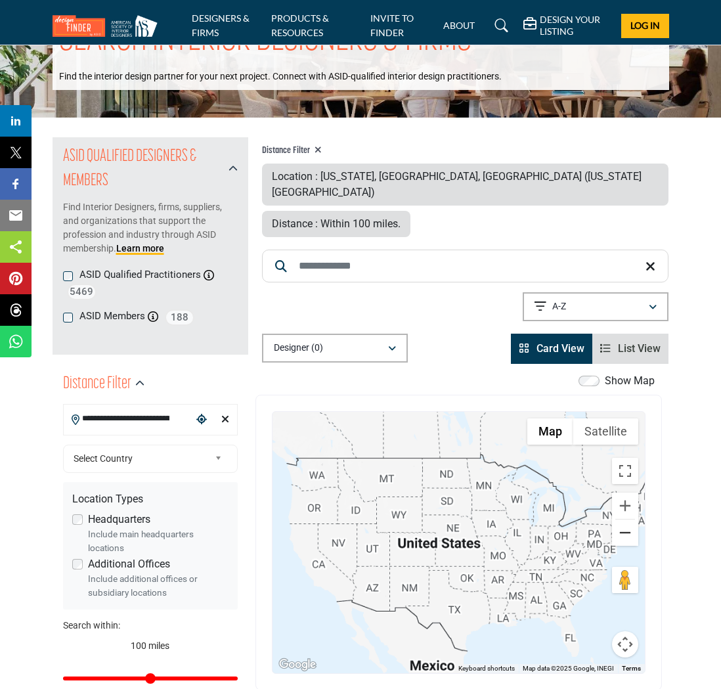
click at [631, 520] on button "Zoom out" at bounding box center [625, 533] width 26 height 26
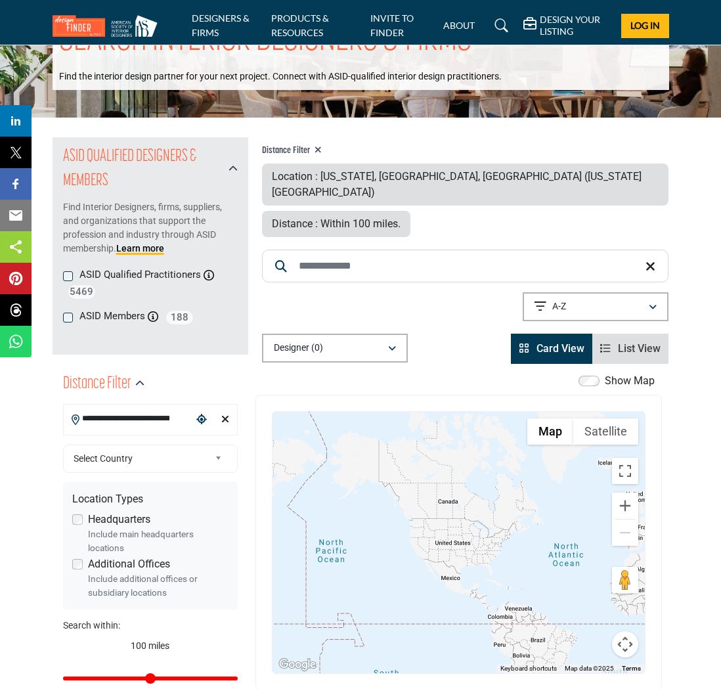
click at [516, 498] on div at bounding box center [459, 542] width 372 height 261
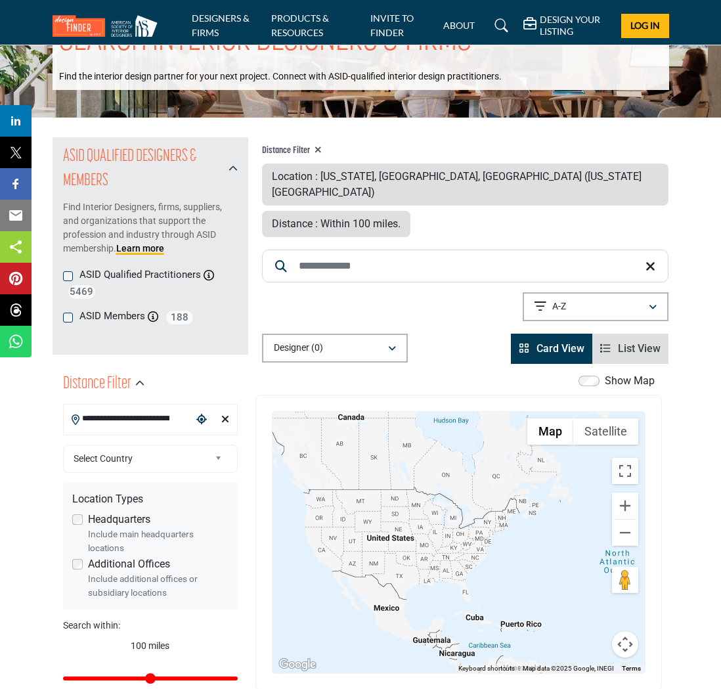
click at [508, 492] on div at bounding box center [459, 542] width 372 height 261
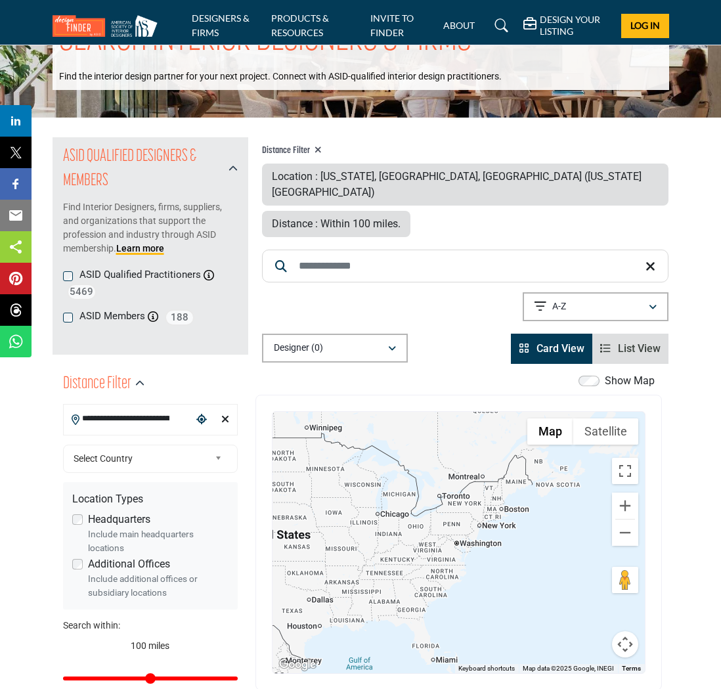
click at [496, 493] on div at bounding box center [459, 542] width 372 height 261
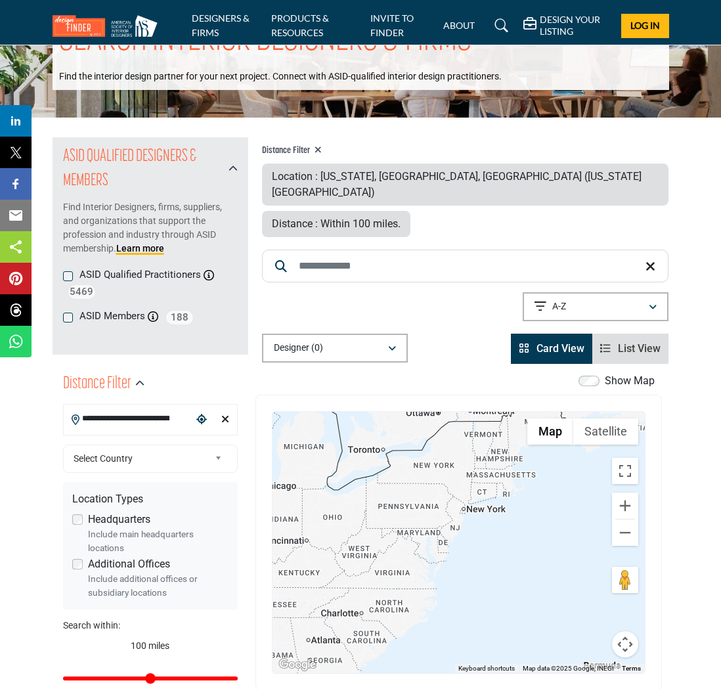
click at [495, 484] on div at bounding box center [459, 542] width 372 height 261
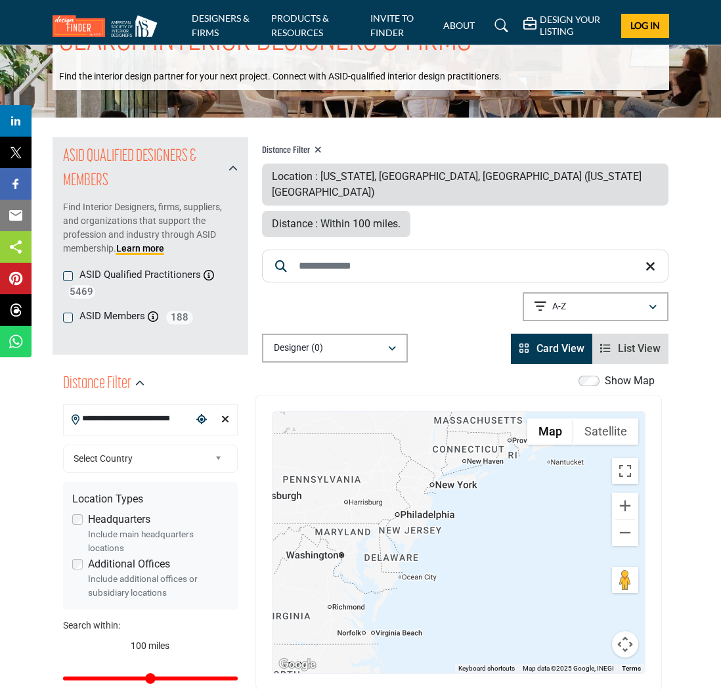
click at [484, 463] on div at bounding box center [459, 542] width 372 height 261
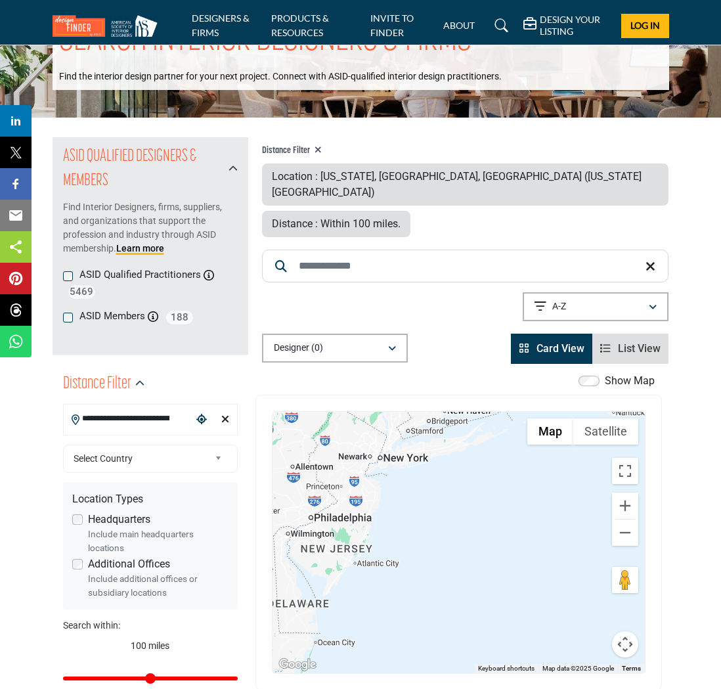
click at [400, 417] on div at bounding box center [459, 542] width 372 height 261
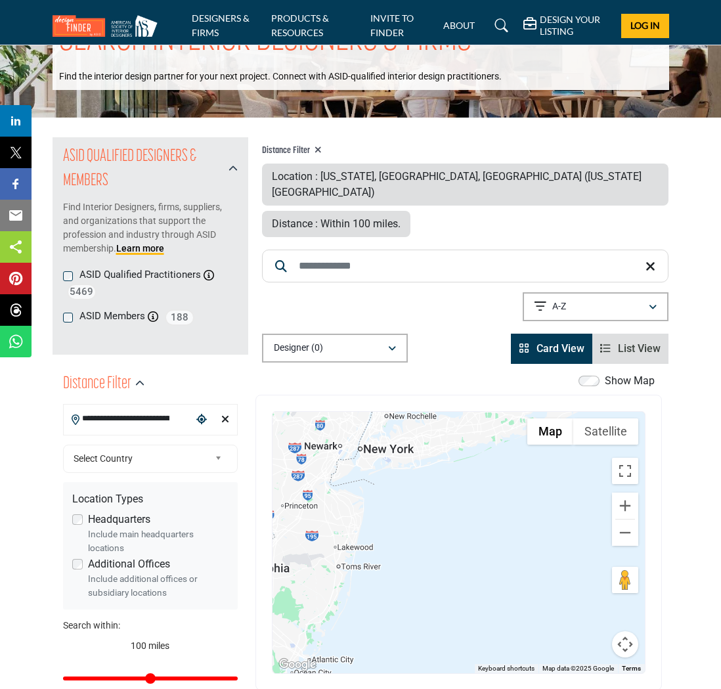
click at [374, 412] on div at bounding box center [459, 542] width 372 height 261
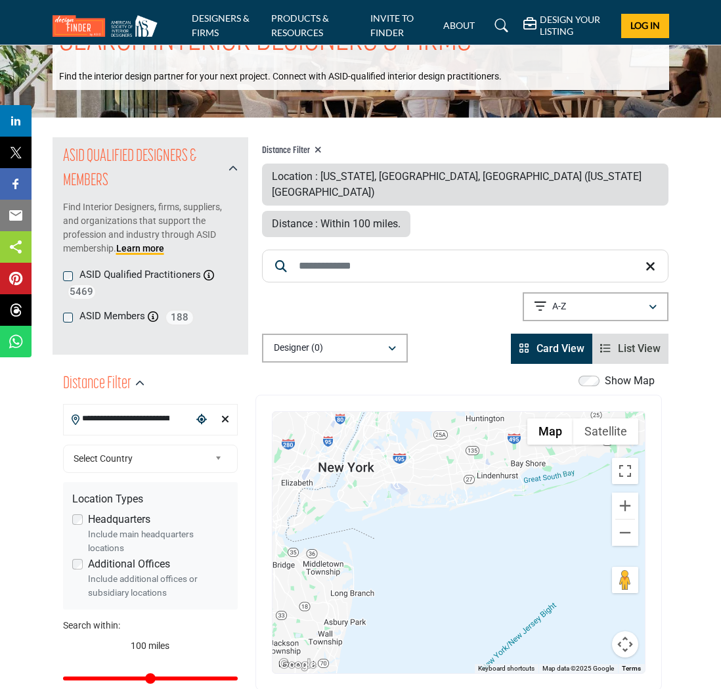
click at [353, 412] on div at bounding box center [459, 542] width 372 height 261
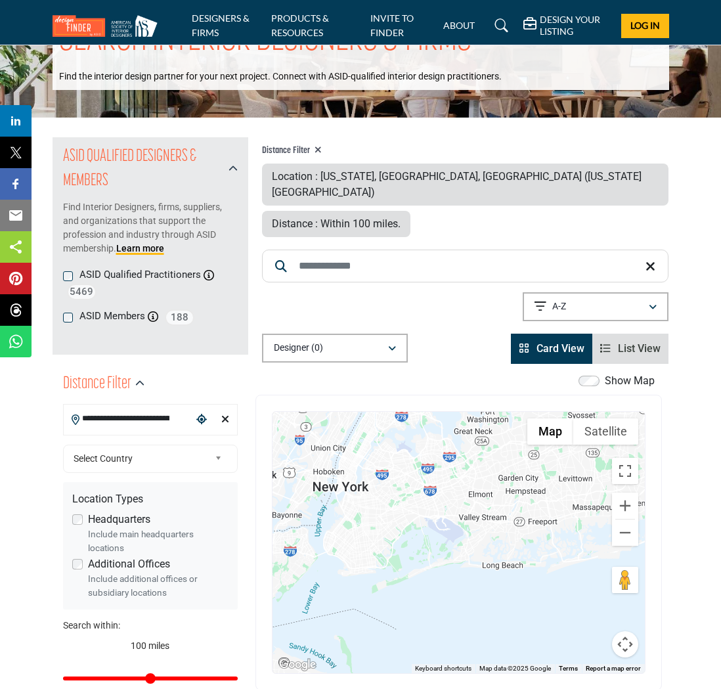
click at [320, 412] on div at bounding box center [459, 542] width 372 height 261
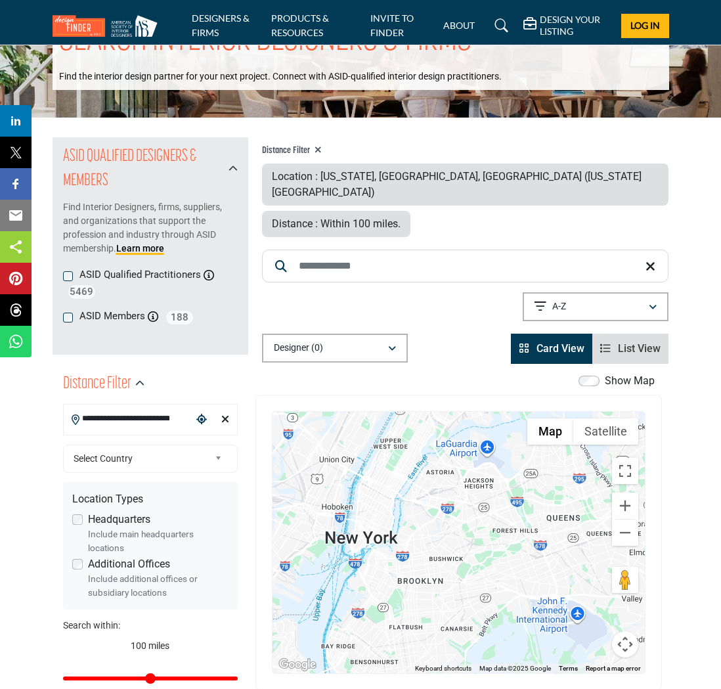
click at [309, 412] on div at bounding box center [459, 542] width 372 height 261
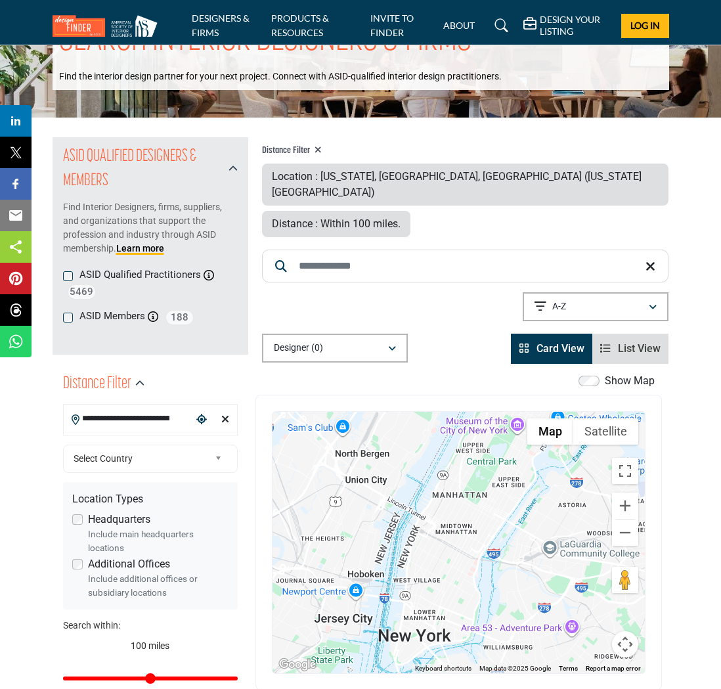
click at [367, 527] on div at bounding box center [459, 542] width 372 height 261
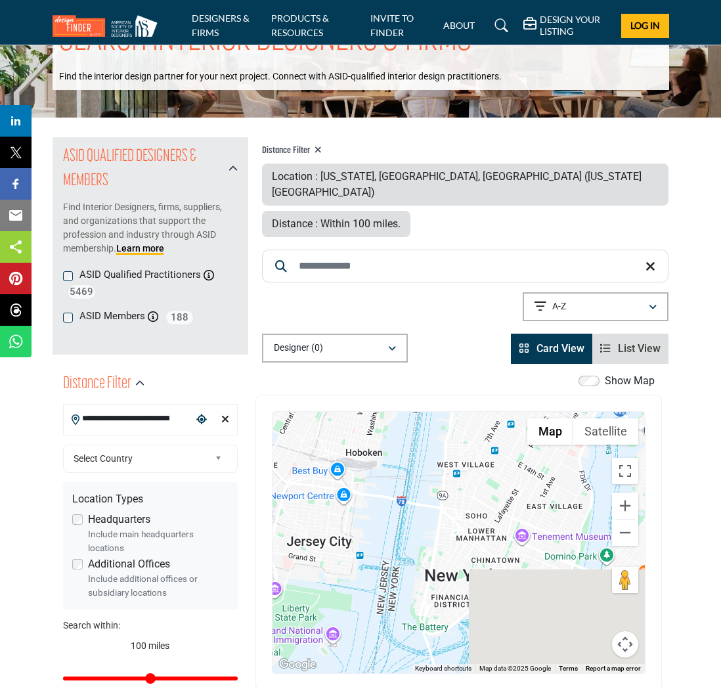
drag, startPoint x: 466, startPoint y: 544, endPoint x: 463, endPoint y: 421, distance: 122.9
click at [464, 421] on div at bounding box center [459, 542] width 372 height 261
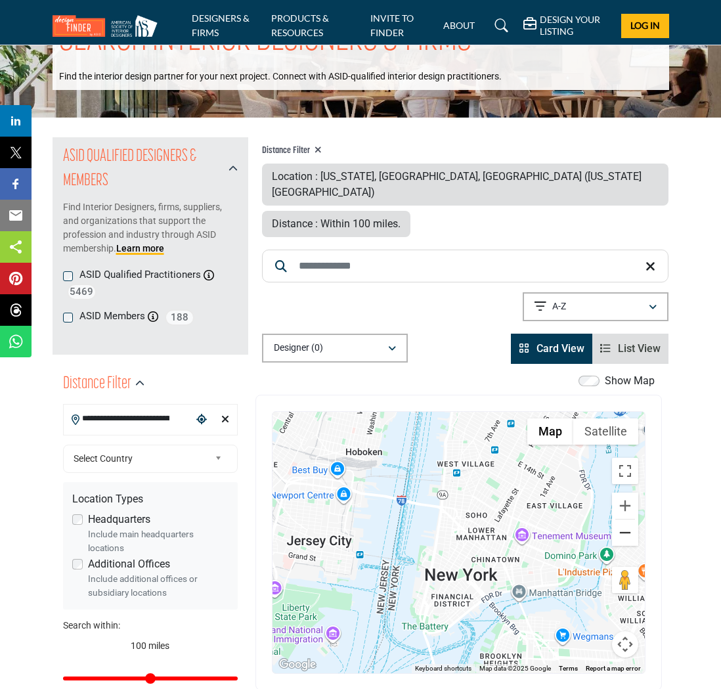
click at [632, 520] on button "Zoom out" at bounding box center [625, 533] width 26 height 26
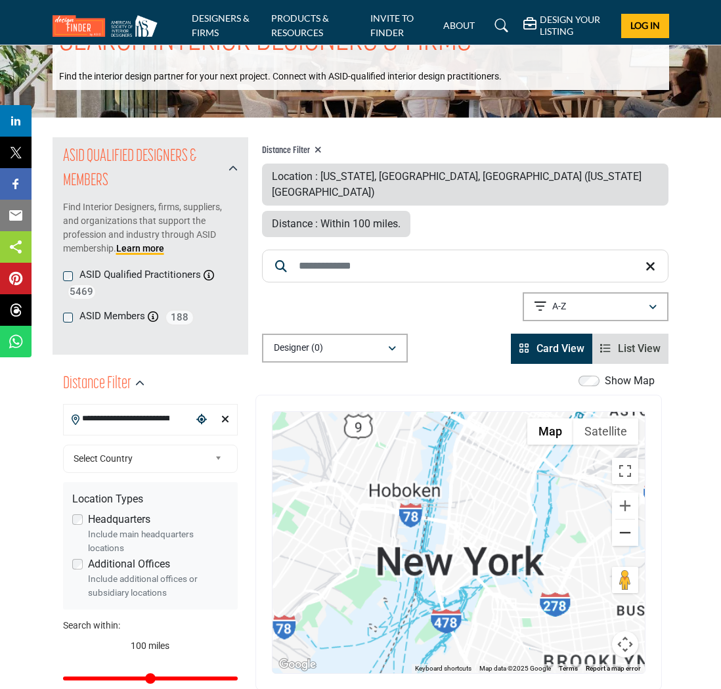
click at [632, 520] on button "Zoom out" at bounding box center [625, 533] width 26 height 26
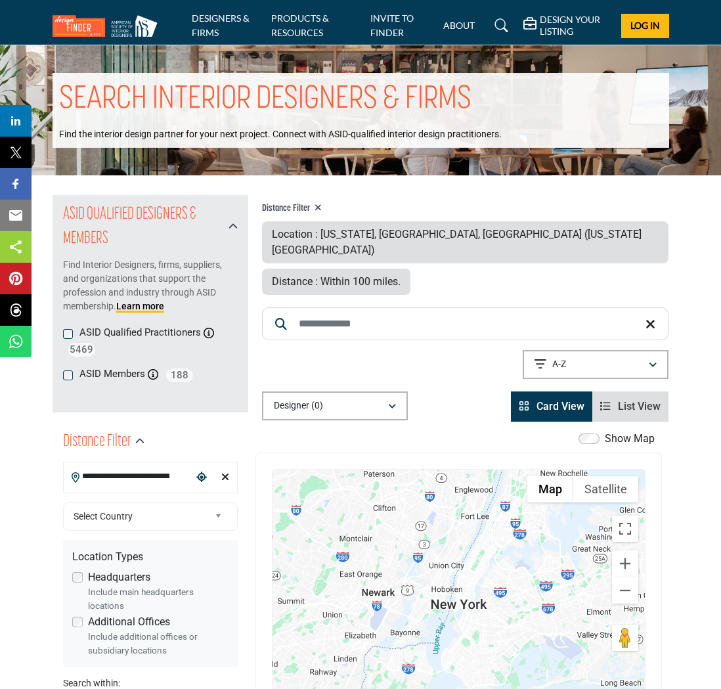
click at [199, 26] on li "DESIGNERS & FIRMS" at bounding box center [227, 25] width 70 height 29
click at [227, 18] on link "DESIGNERS & FIRMS" at bounding box center [221, 25] width 58 height 26
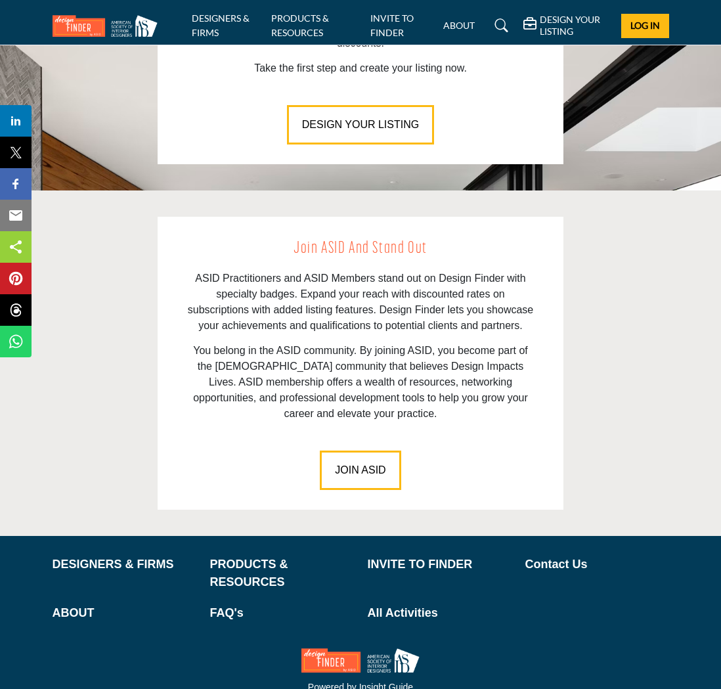
scroll to position [1717, 0]
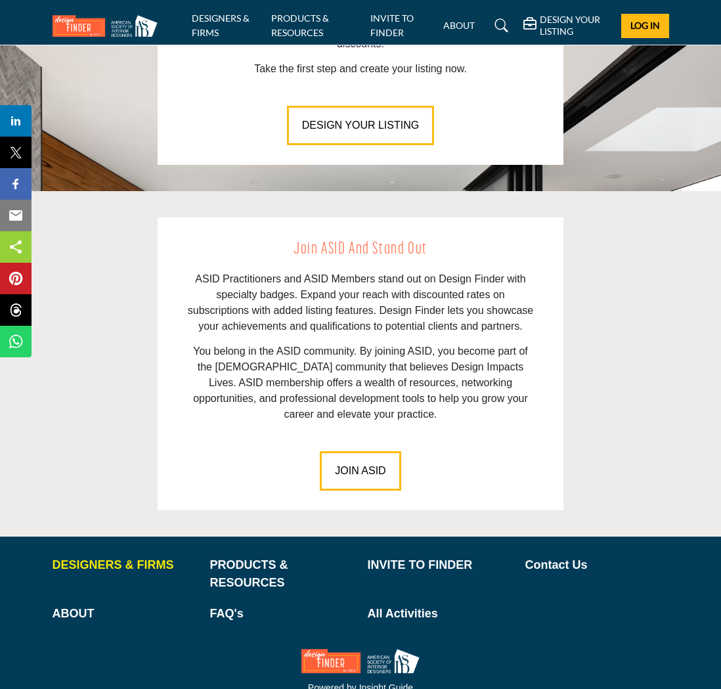
click at [114, 556] on p "DESIGNERS & FIRMS" at bounding box center [125, 565] width 144 height 18
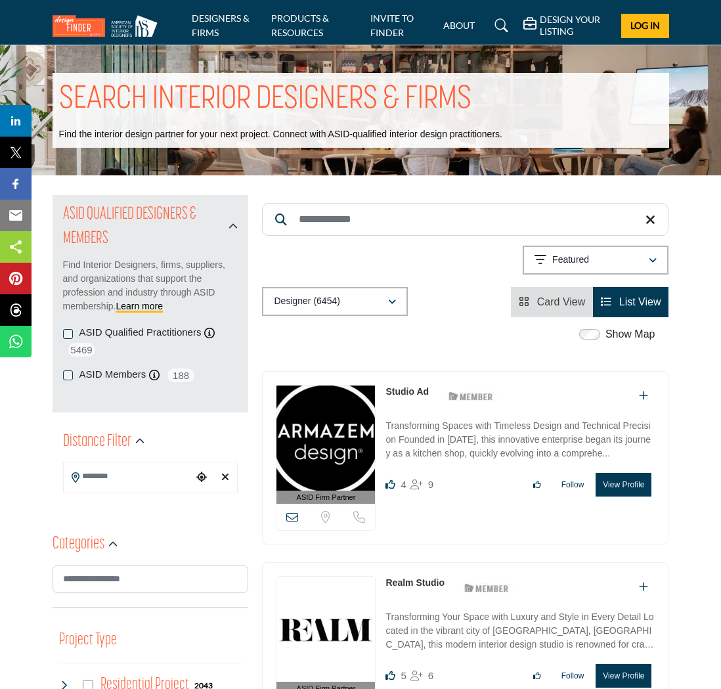
click at [564, 30] on h5 "DESIGN YOUR LISTING" at bounding box center [576, 26] width 72 height 24
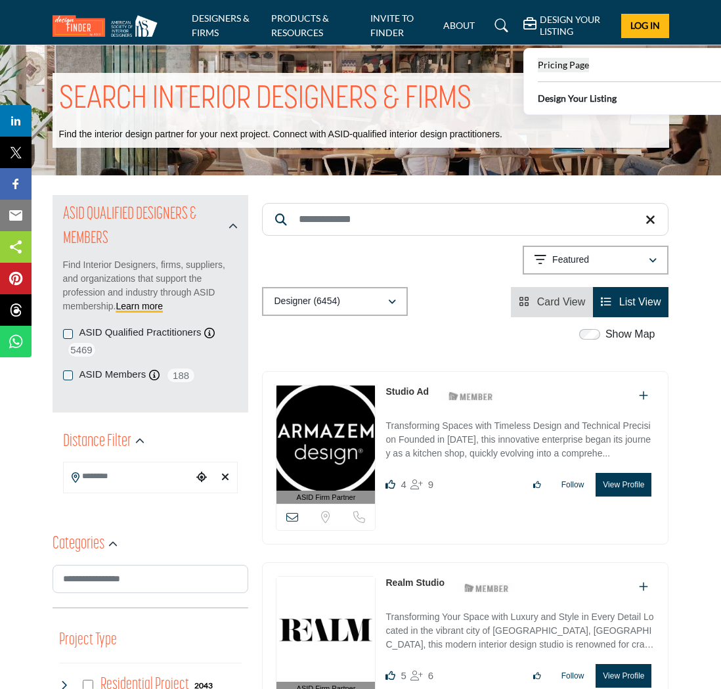
click at [558, 59] on b "Pricing Page" at bounding box center [563, 64] width 51 height 11
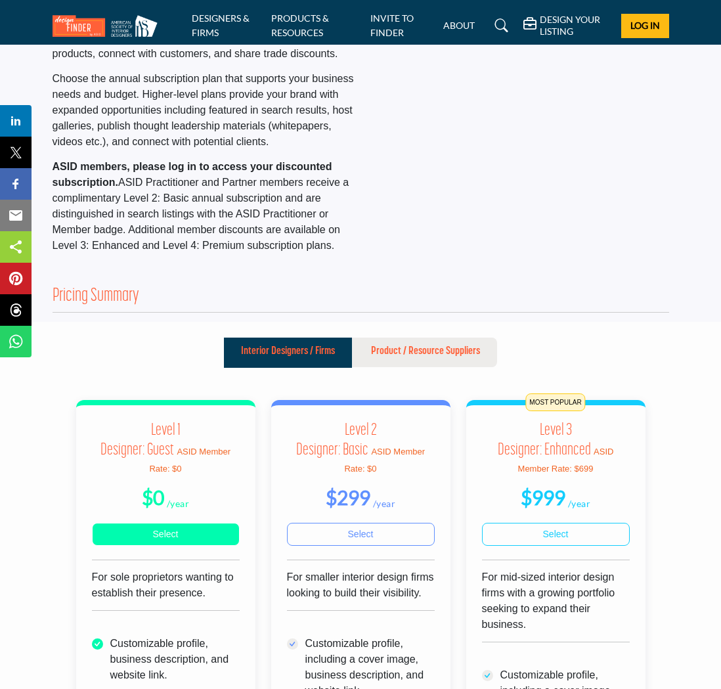
scroll to position [143, 0]
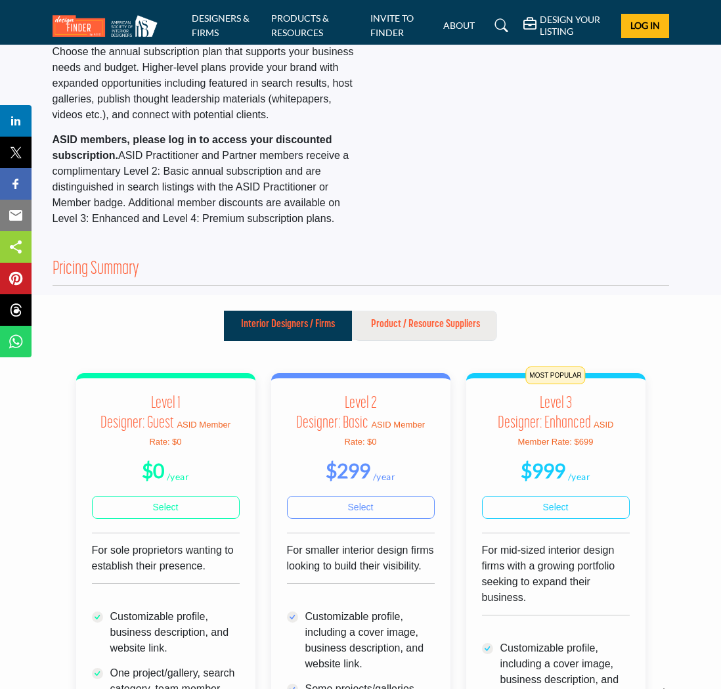
click at [441, 316] on button "Product / Resource Suppliers" at bounding box center [425, 326] width 143 height 30
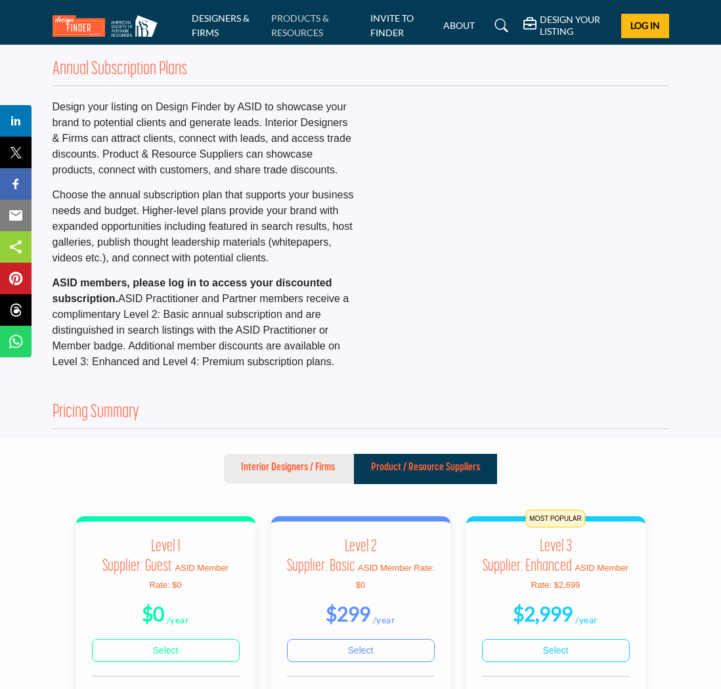
click at [317, 35] on link "PRODUCTS & RESOURCES" at bounding box center [300, 25] width 58 height 26
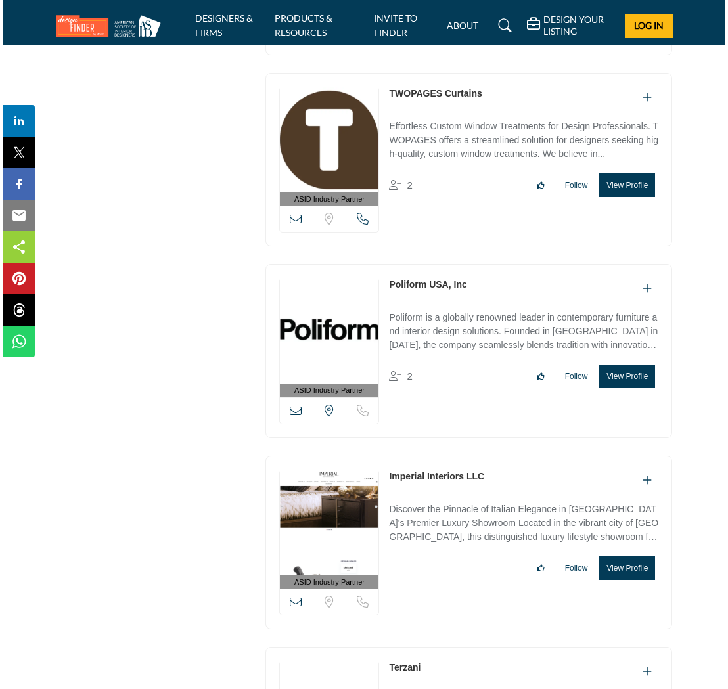
scroll to position [7355, 0]
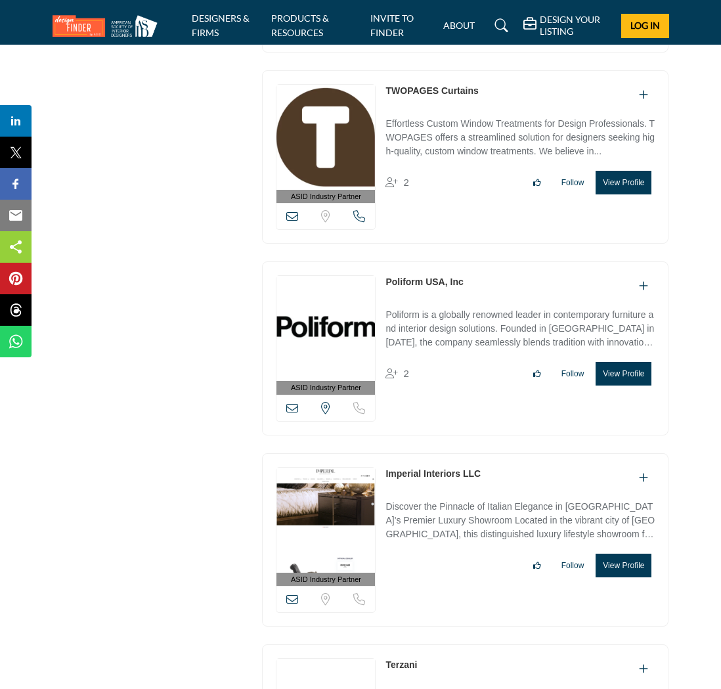
click at [623, 362] on button "View Profile" at bounding box center [624, 374] width 56 height 24
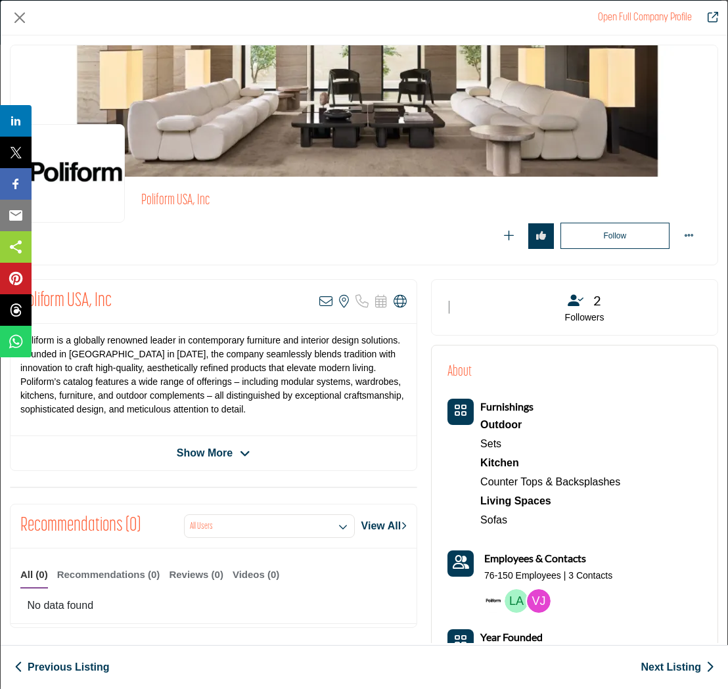
click at [158, 457] on div "Show More" at bounding box center [214, 453] width 406 height 16
click at [209, 454] on span "Show More" at bounding box center [205, 453] width 56 height 16
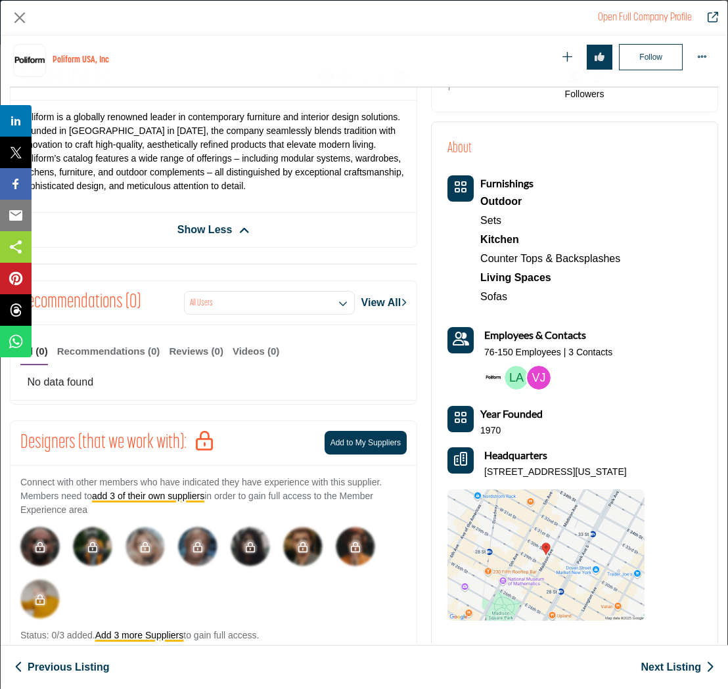
scroll to position [277, 0]
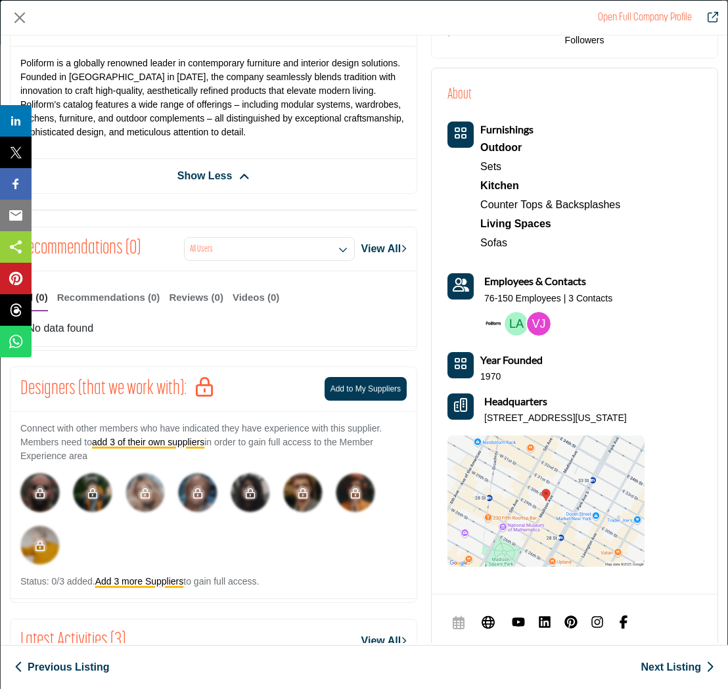
click at [562, 298] on p "76-150 Employees | 3 Contacts" at bounding box center [548, 298] width 128 height 13
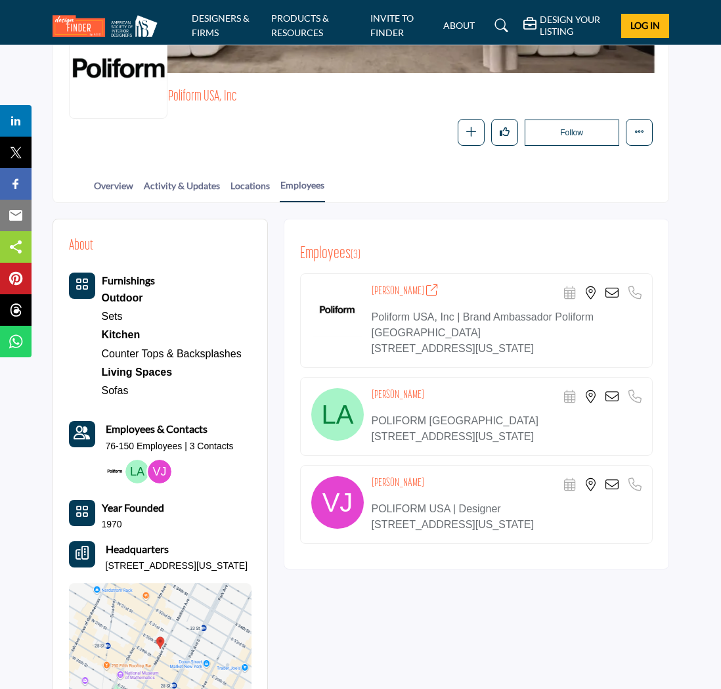
scroll to position [154, 0]
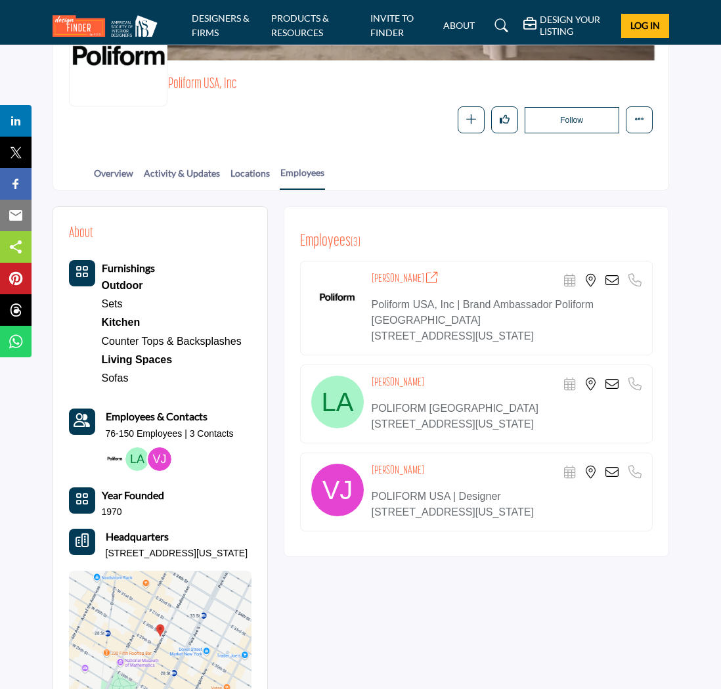
click at [426, 277] on icon at bounding box center [432, 278] width 12 height 12
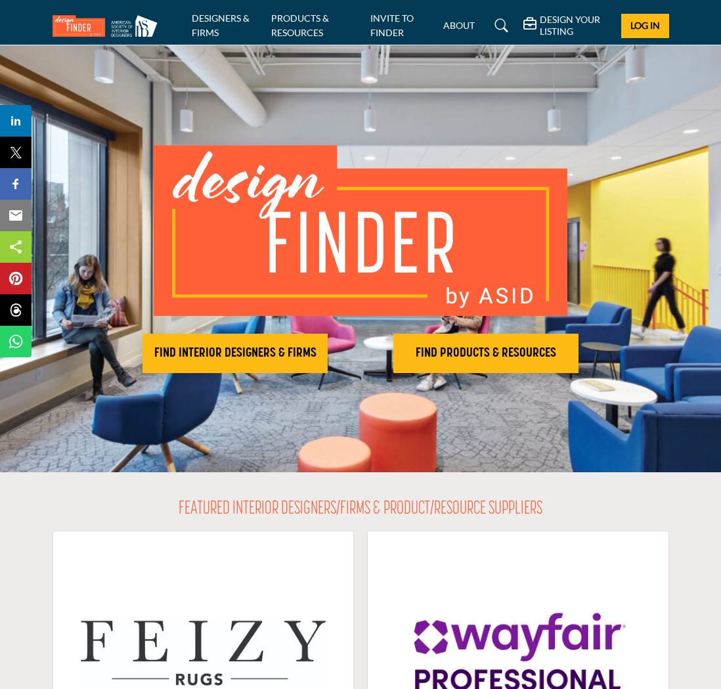
click at [189, 33] on div "DESIGNERS & FIRMS PRODUCTS & RESOURCES INVITE TO FINDER ABOUT" at bounding box center [360, 25] width 631 height 29
click at [223, 16] on link "DESIGNERS & FIRMS" at bounding box center [221, 25] width 58 height 26
